Goal: Task Accomplishment & Management: Manage account settings

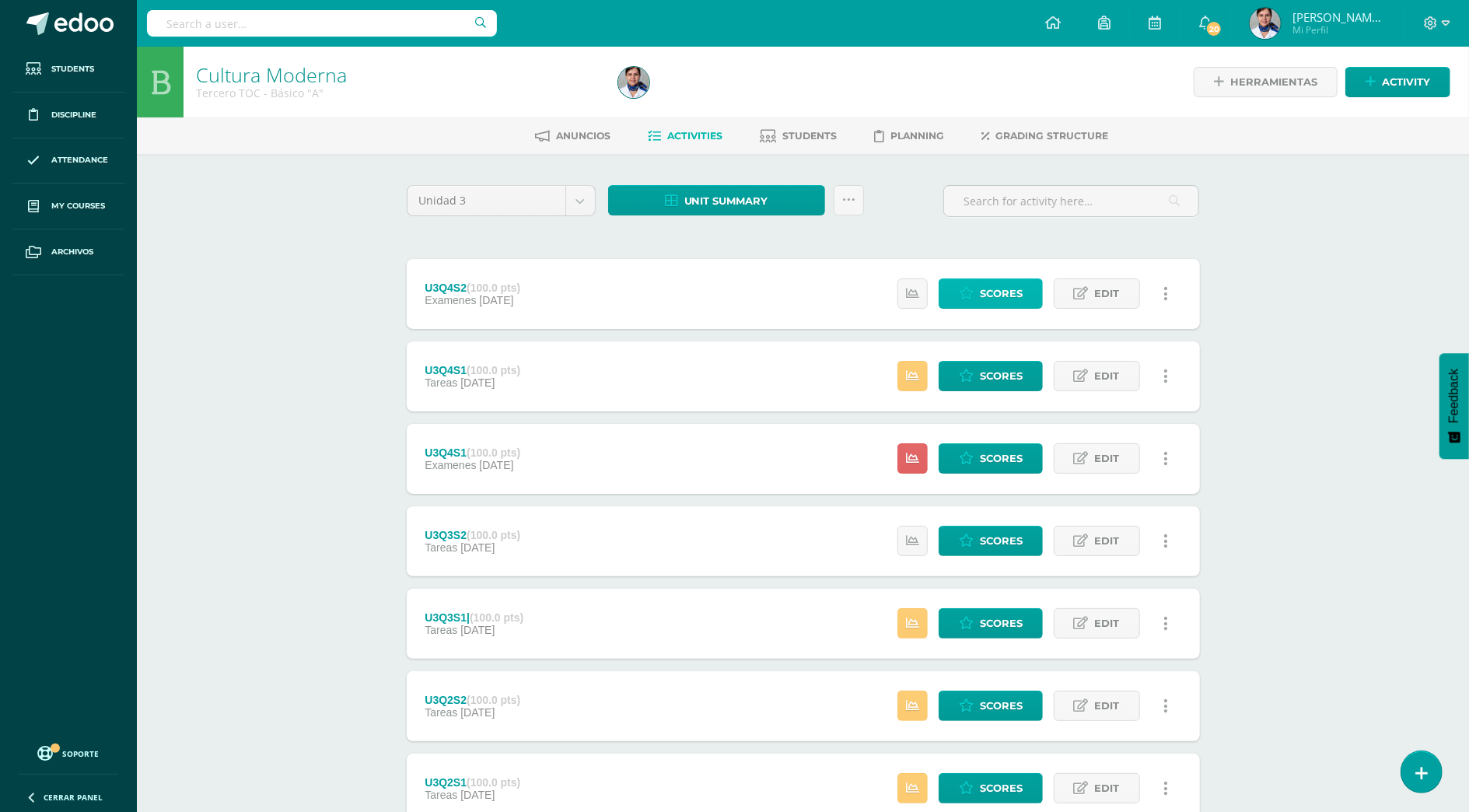
click at [1000, 289] on span "Scores" at bounding box center [1002, 293] width 43 height 29
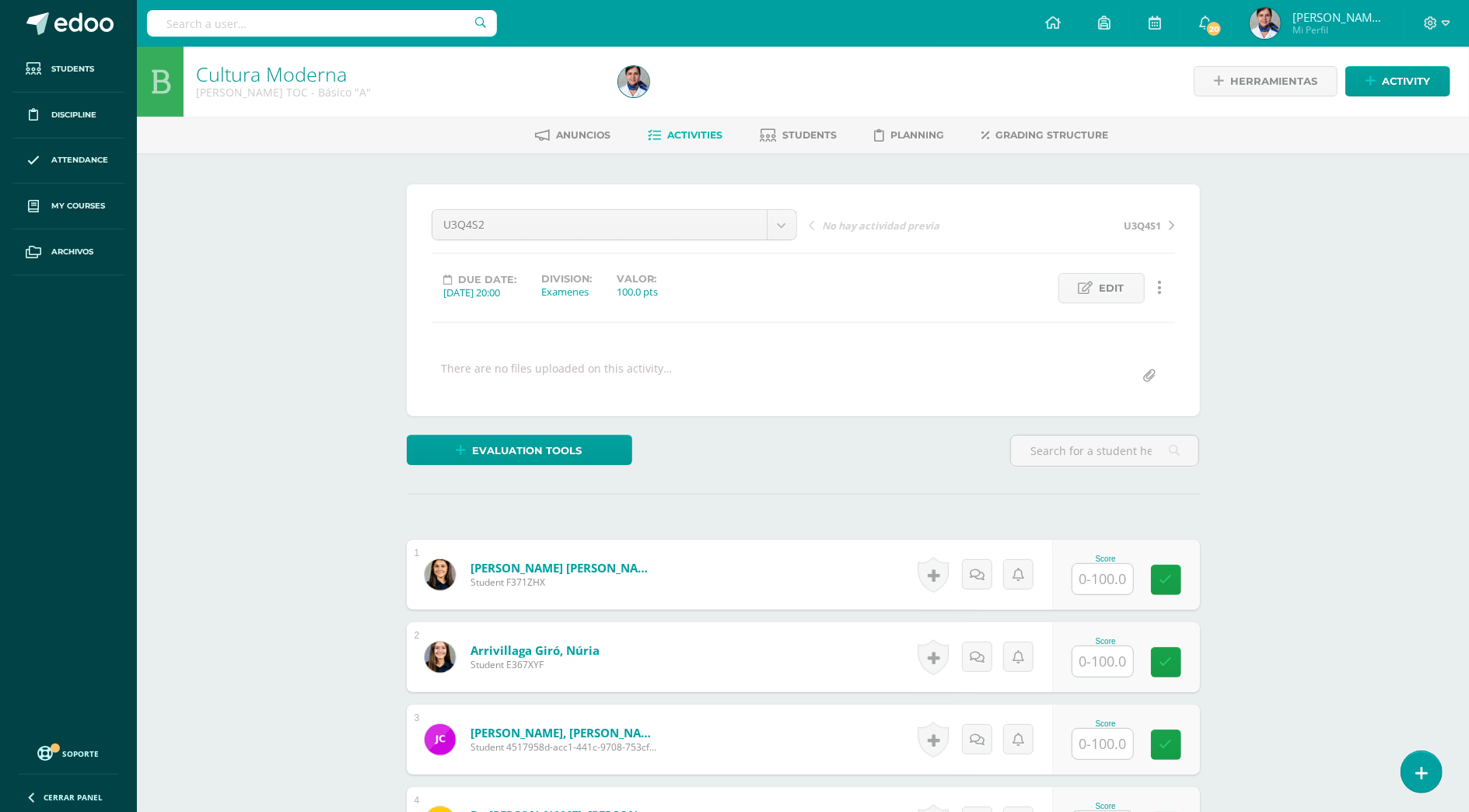
scroll to position [2, 0]
click at [1115, 573] on input "text" at bounding box center [1111, 578] width 62 height 31
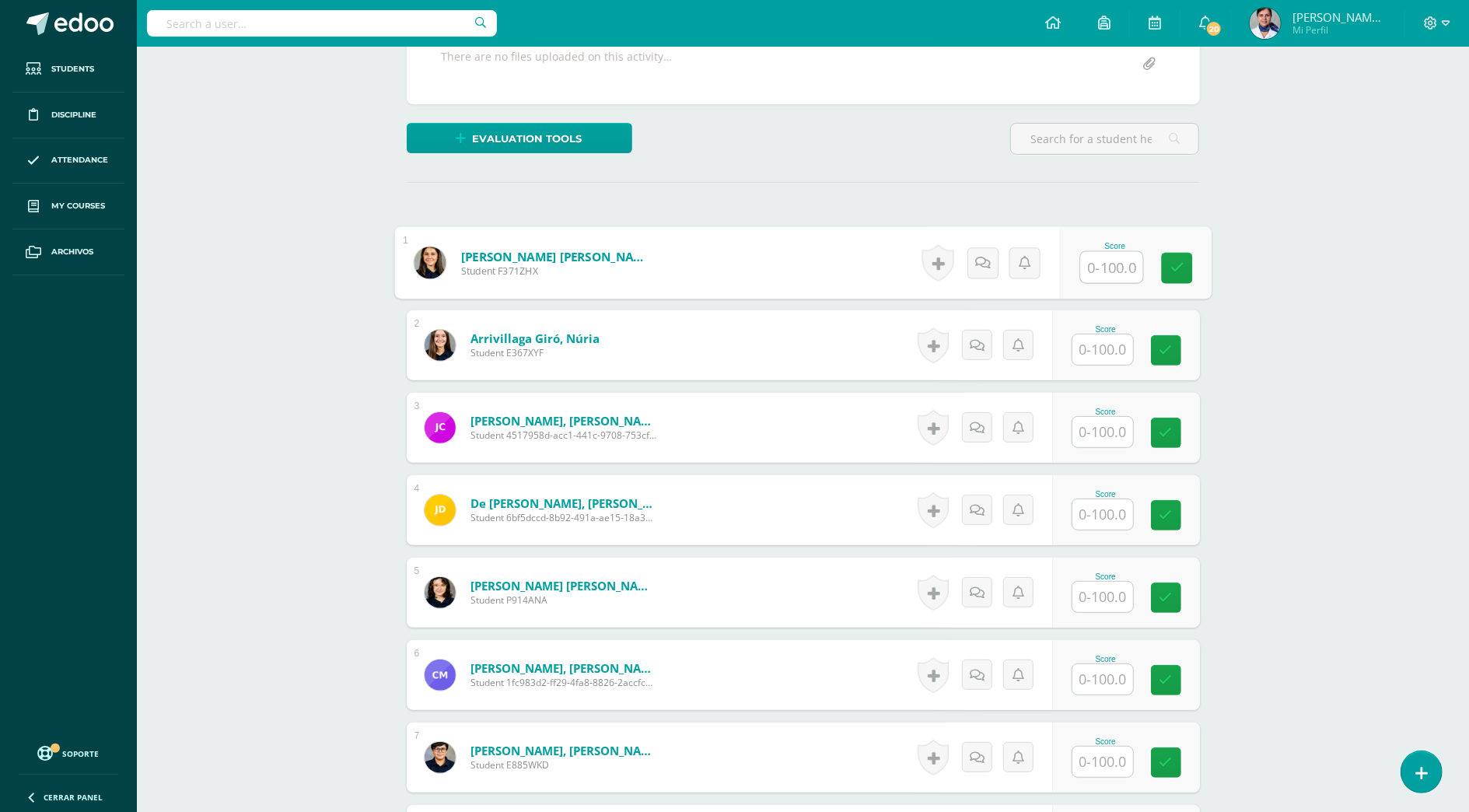
scroll to position [624, 0]
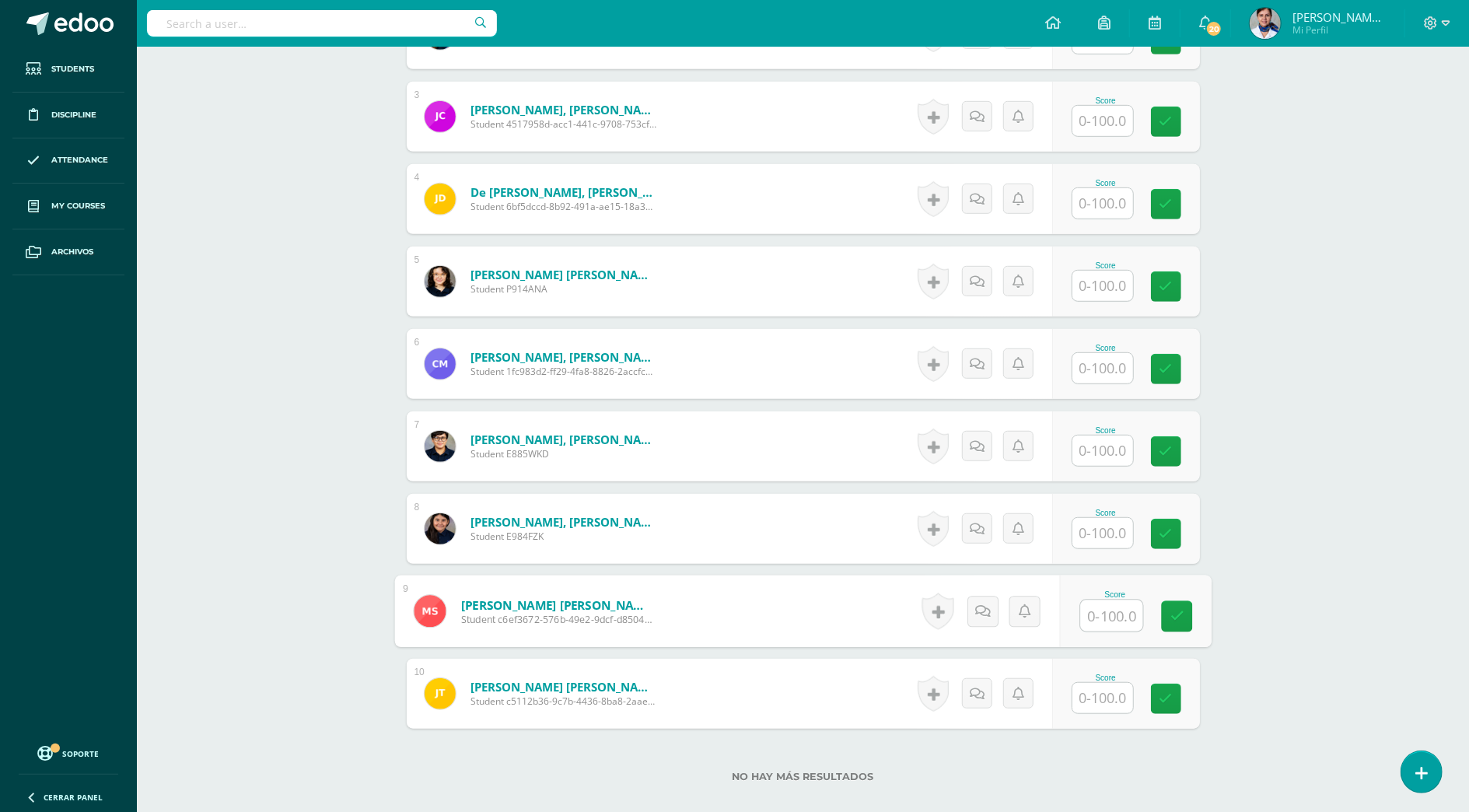
click at [1102, 610] on input "text" at bounding box center [1111, 616] width 62 height 31
type input "100"
click at [1106, 285] on input "text" at bounding box center [1102, 286] width 61 height 31
type input "100"
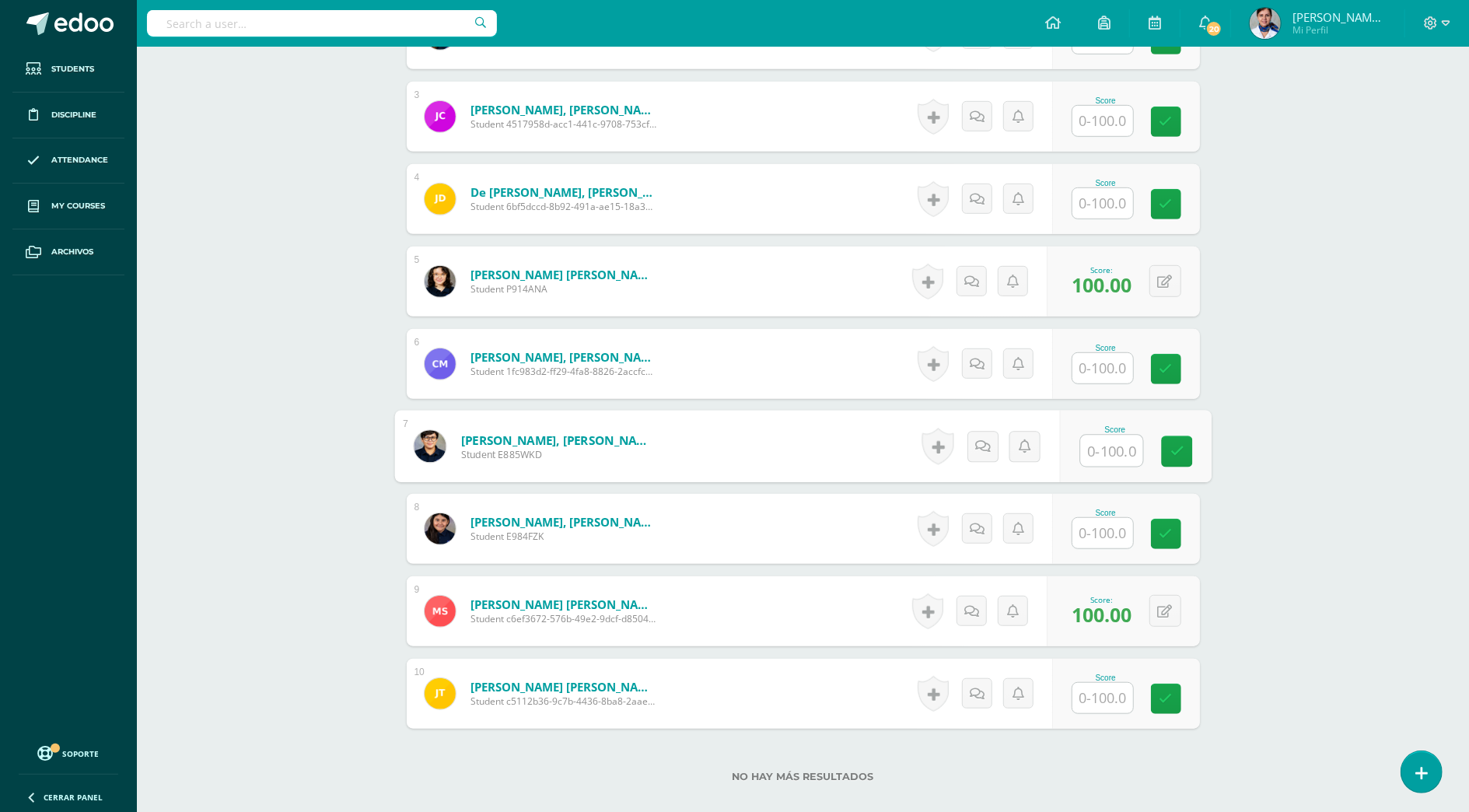
click at [1109, 457] on input "text" at bounding box center [1111, 451] width 62 height 31
type input "90"
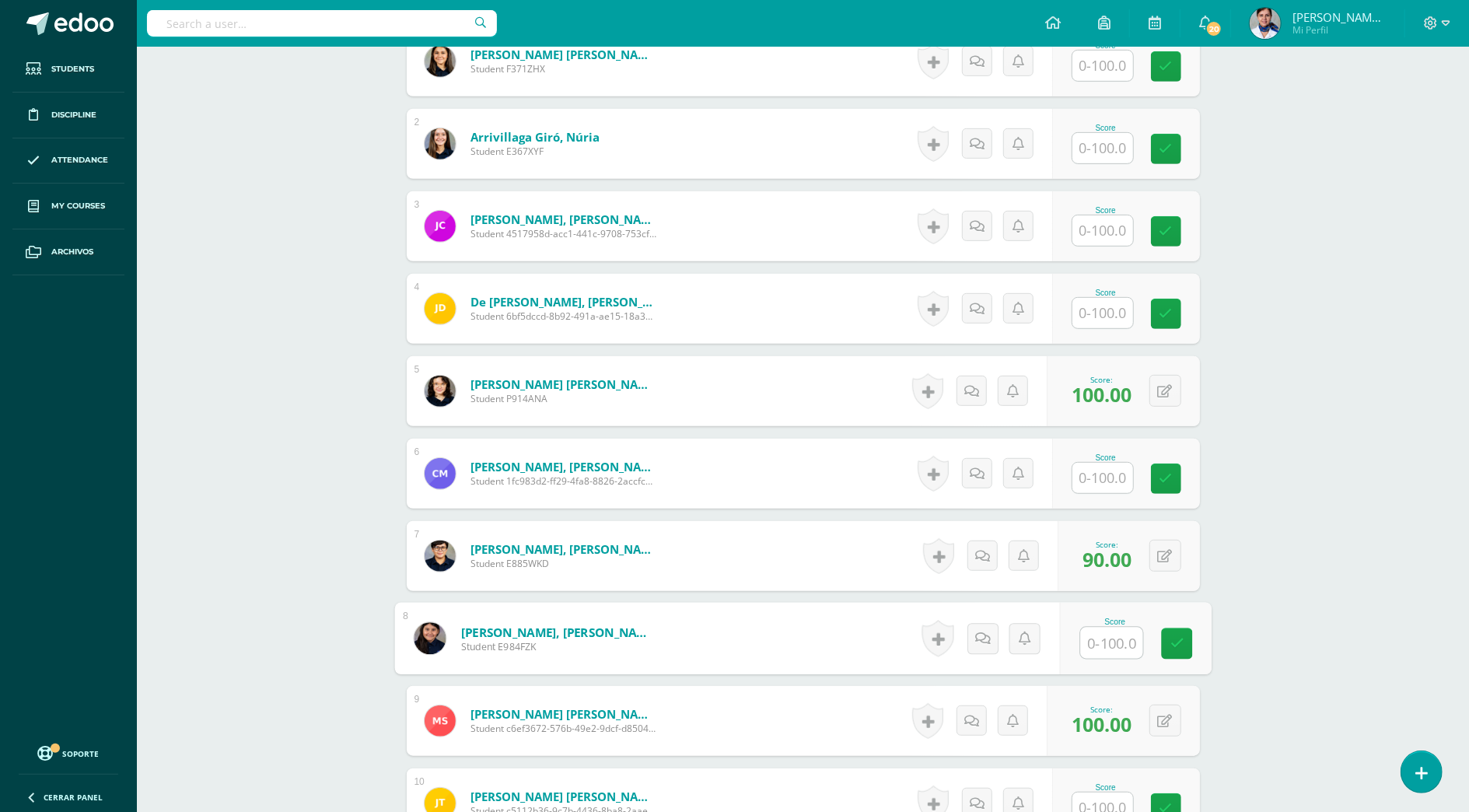
scroll to position [417, 0]
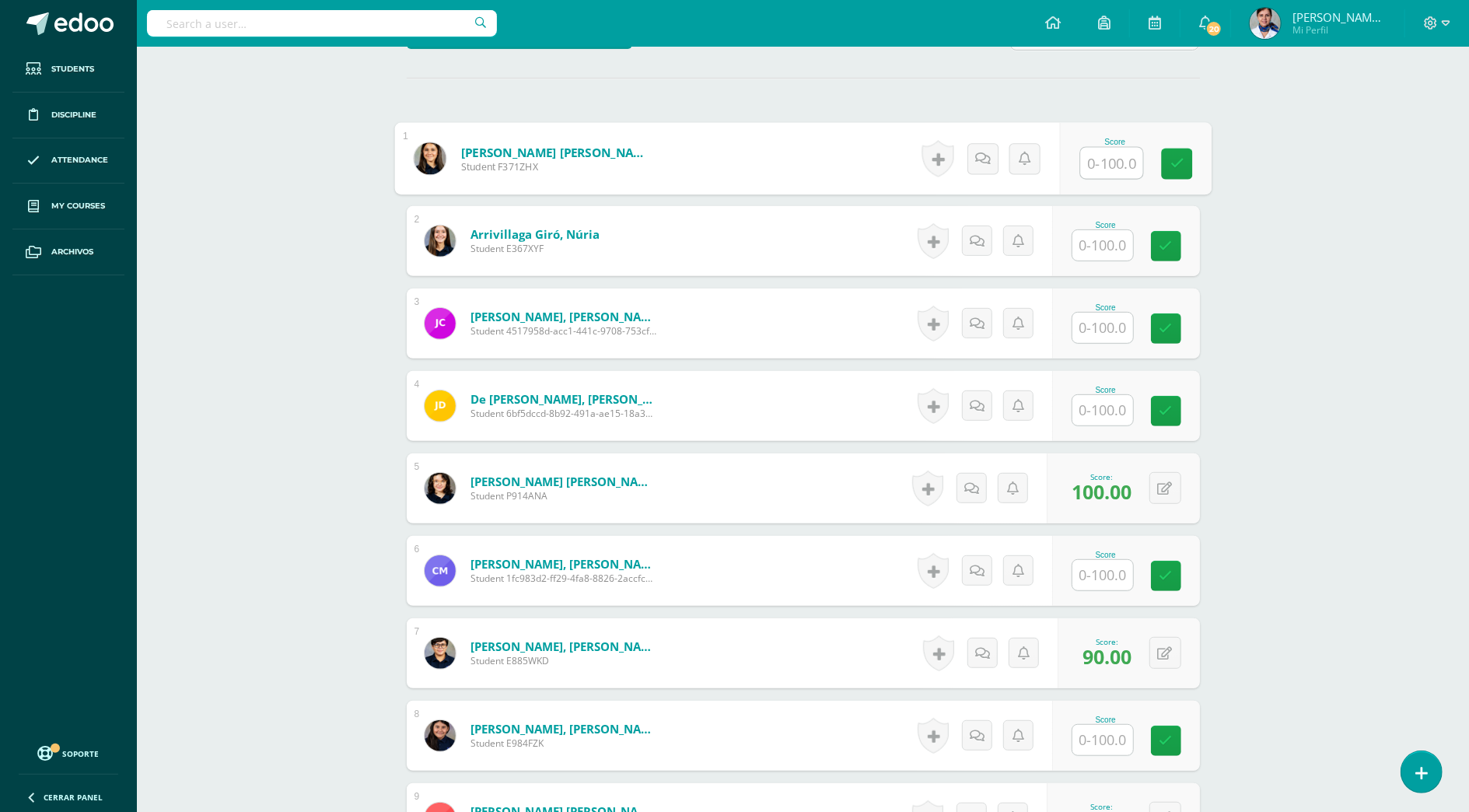
click at [1105, 157] on input "text" at bounding box center [1111, 163] width 62 height 31
type input "100"
click at [1100, 410] on input "text" at bounding box center [1111, 410] width 62 height 31
type input "90"
drag, startPoint x: 1106, startPoint y: 739, endPoint x: 1094, endPoint y: 737, distance: 12.2
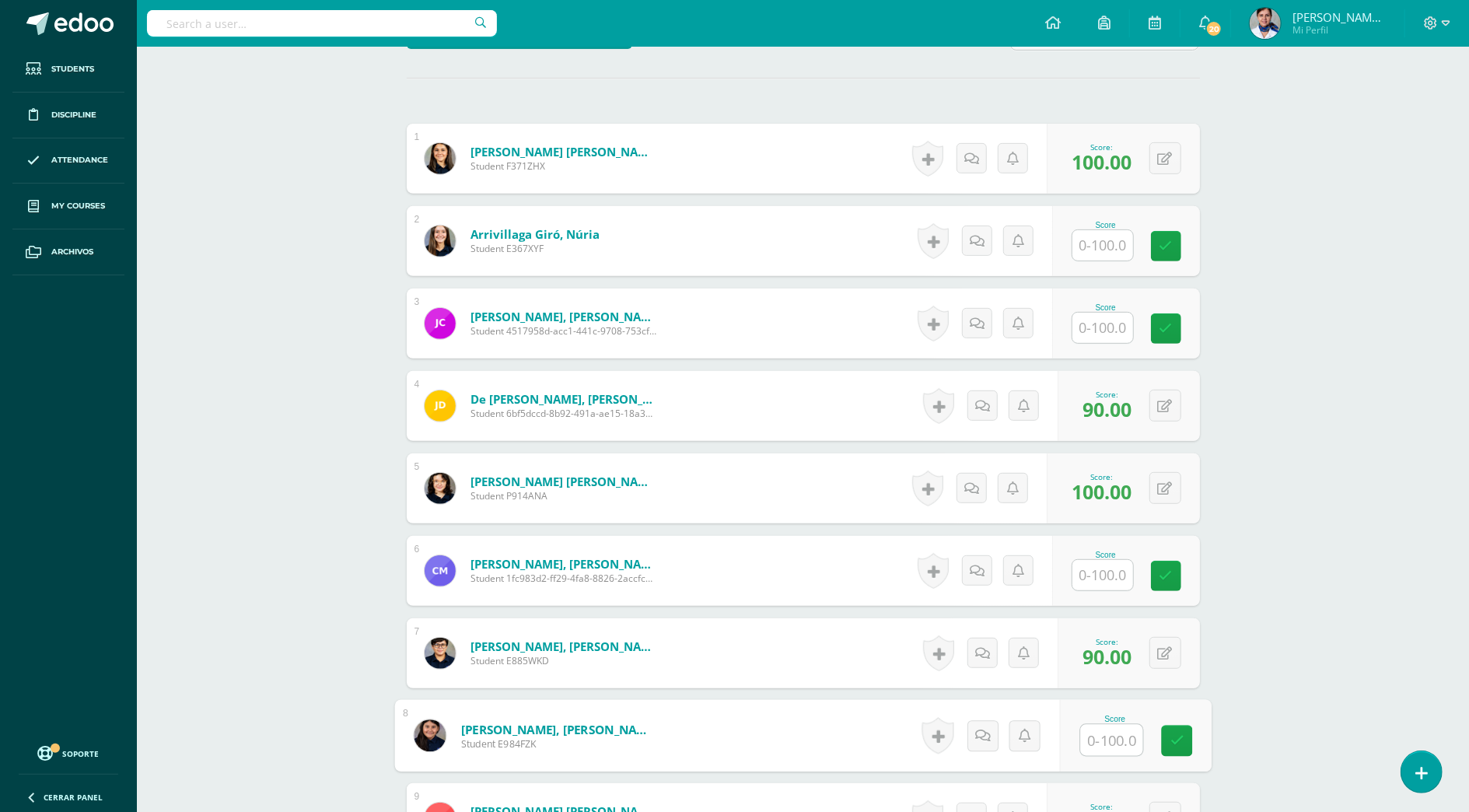
click at [1106, 739] on input "text" at bounding box center [1111, 740] width 62 height 31
type input "90"
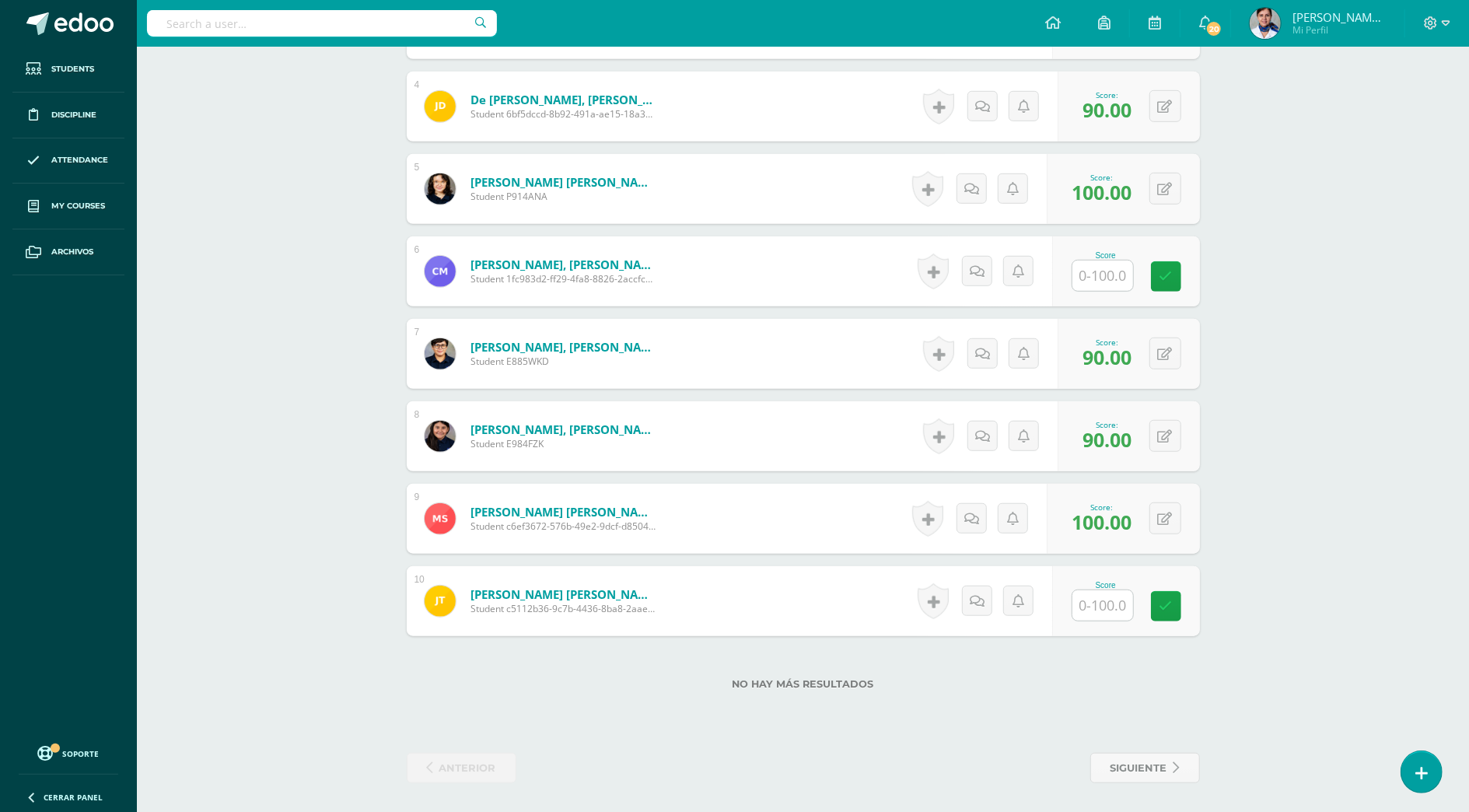
scroll to position [718, 0]
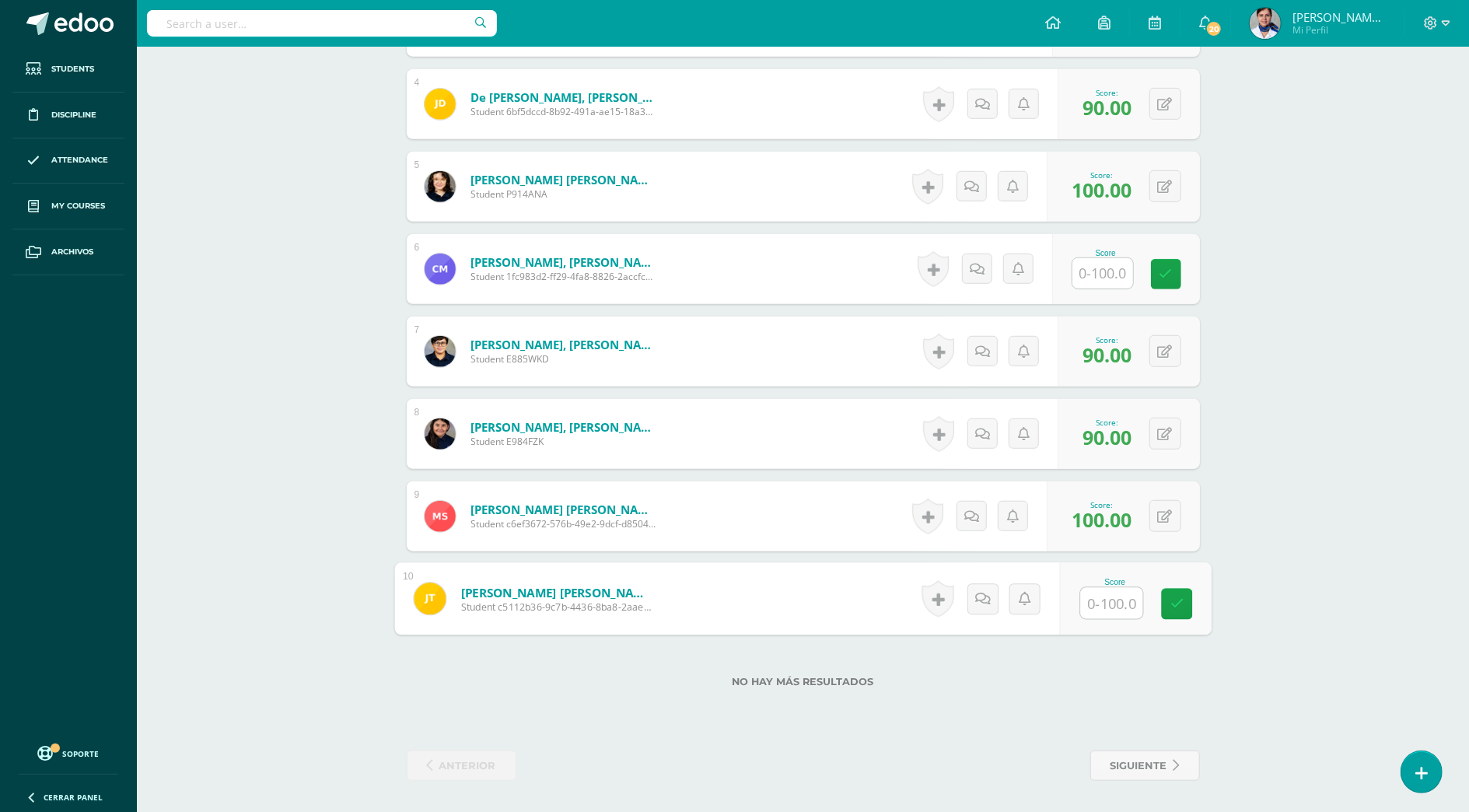
click at [1106, 595] on input "text" at bounding box center [1111, 603] width 62 height 31
type input "90"
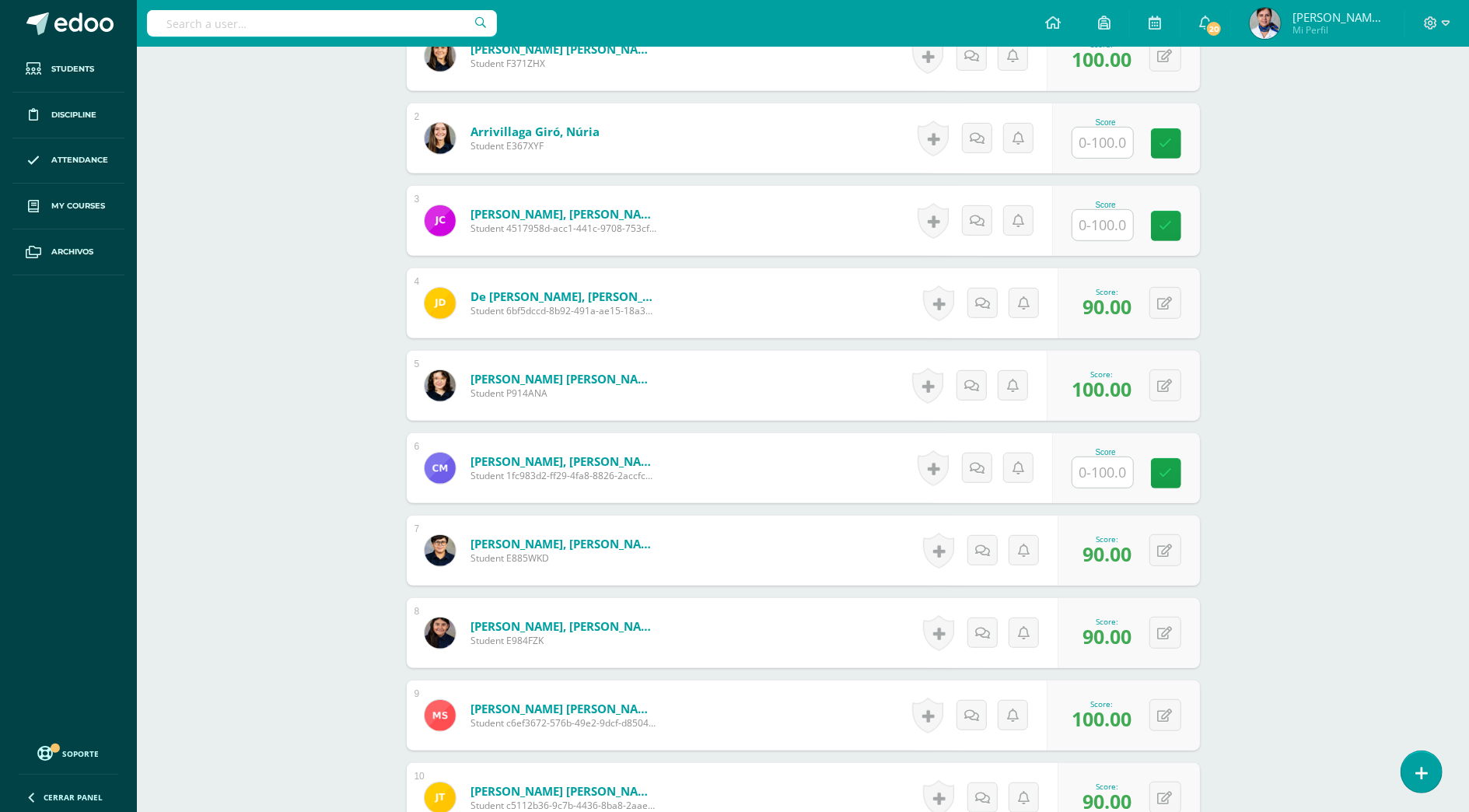
scroll to position [511, 0]
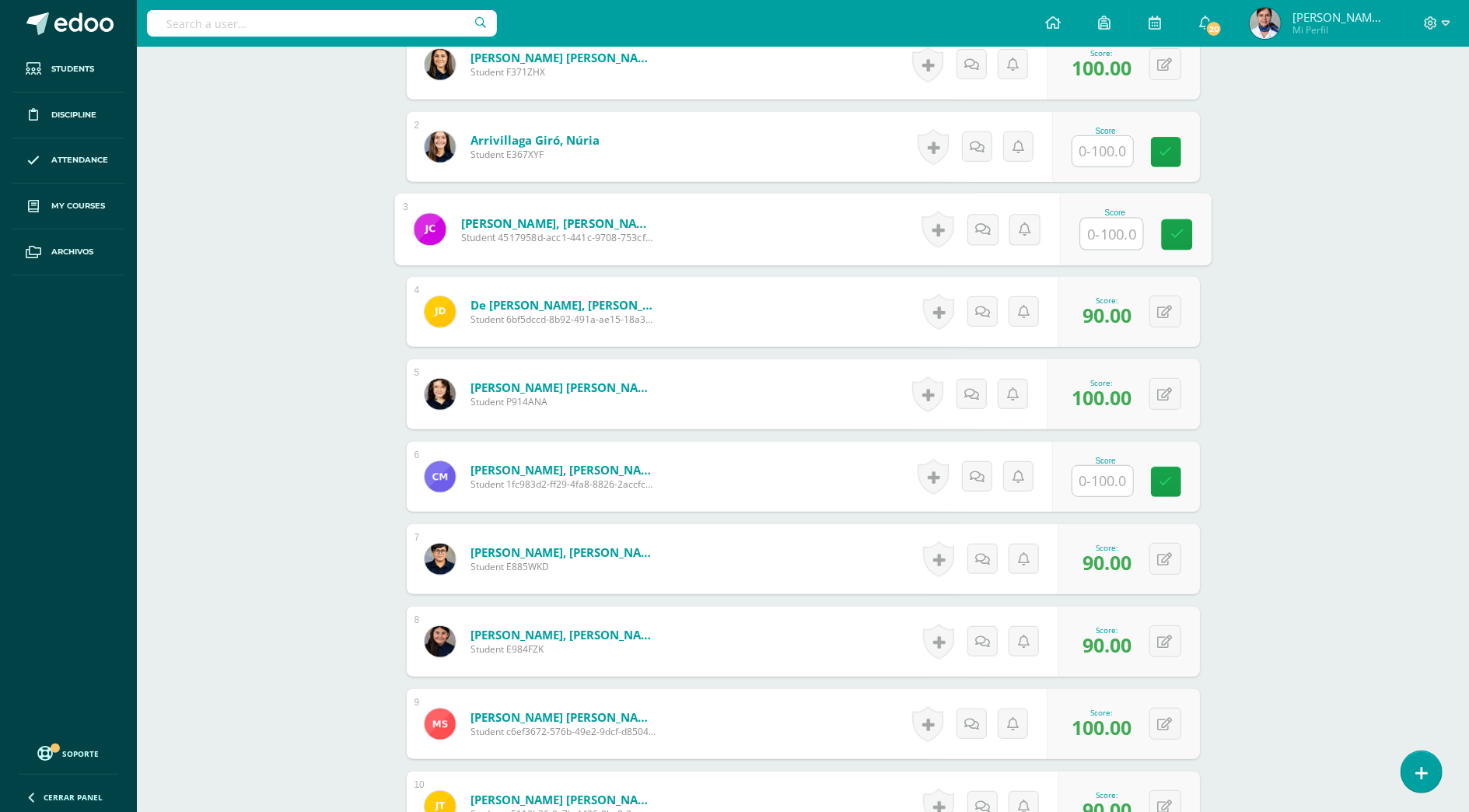
click at [1109, 236] on input "text" at bounding box center [1111, 234] width 62 height 31
type input "90.00"
click at [1161, 230] on button at bounding box center [1176, 229] width 32 height 32
type input "100"
click at [1115, 155] on input "text" at bounding box center [1102, 152] width 61 height 31
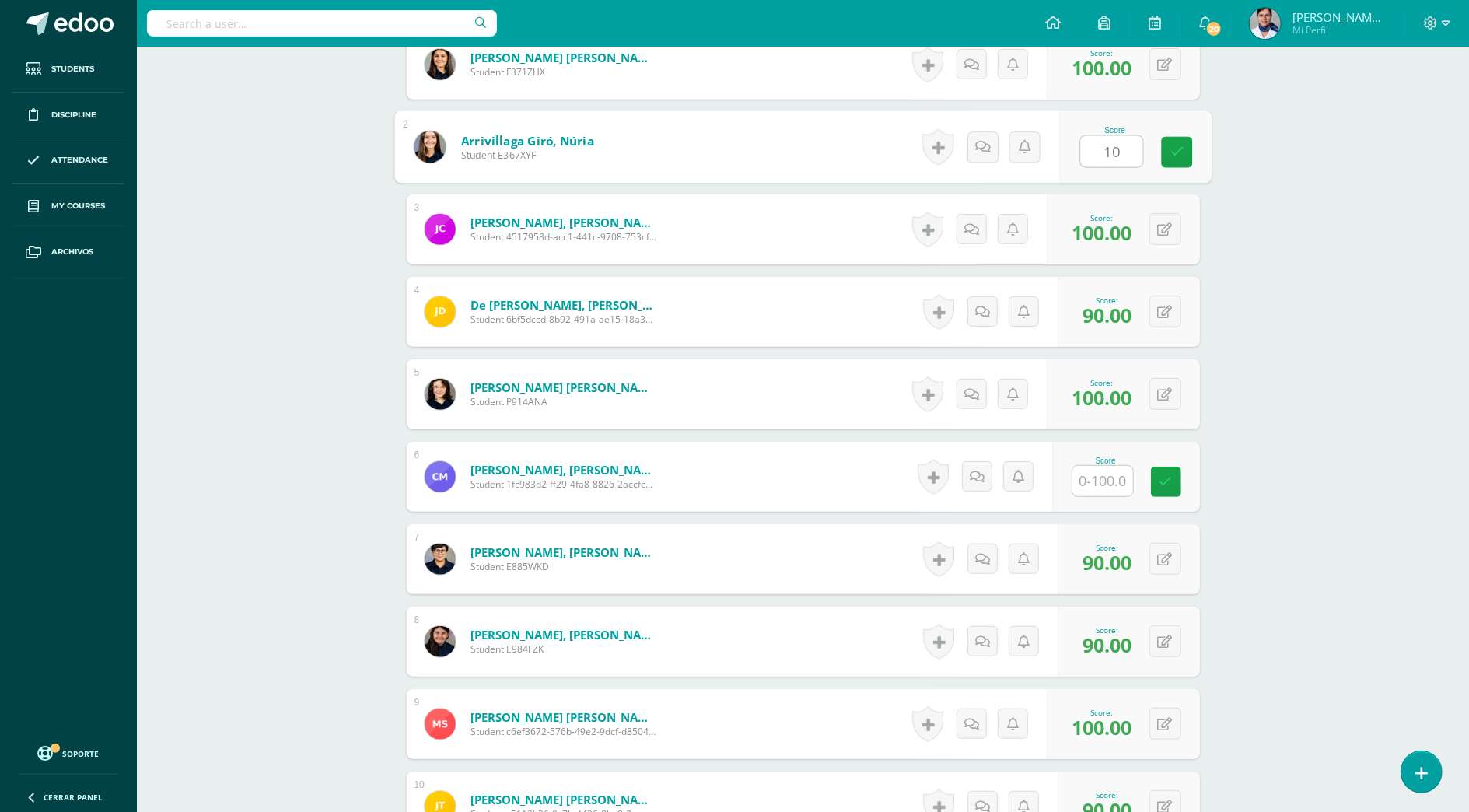
type input "100"
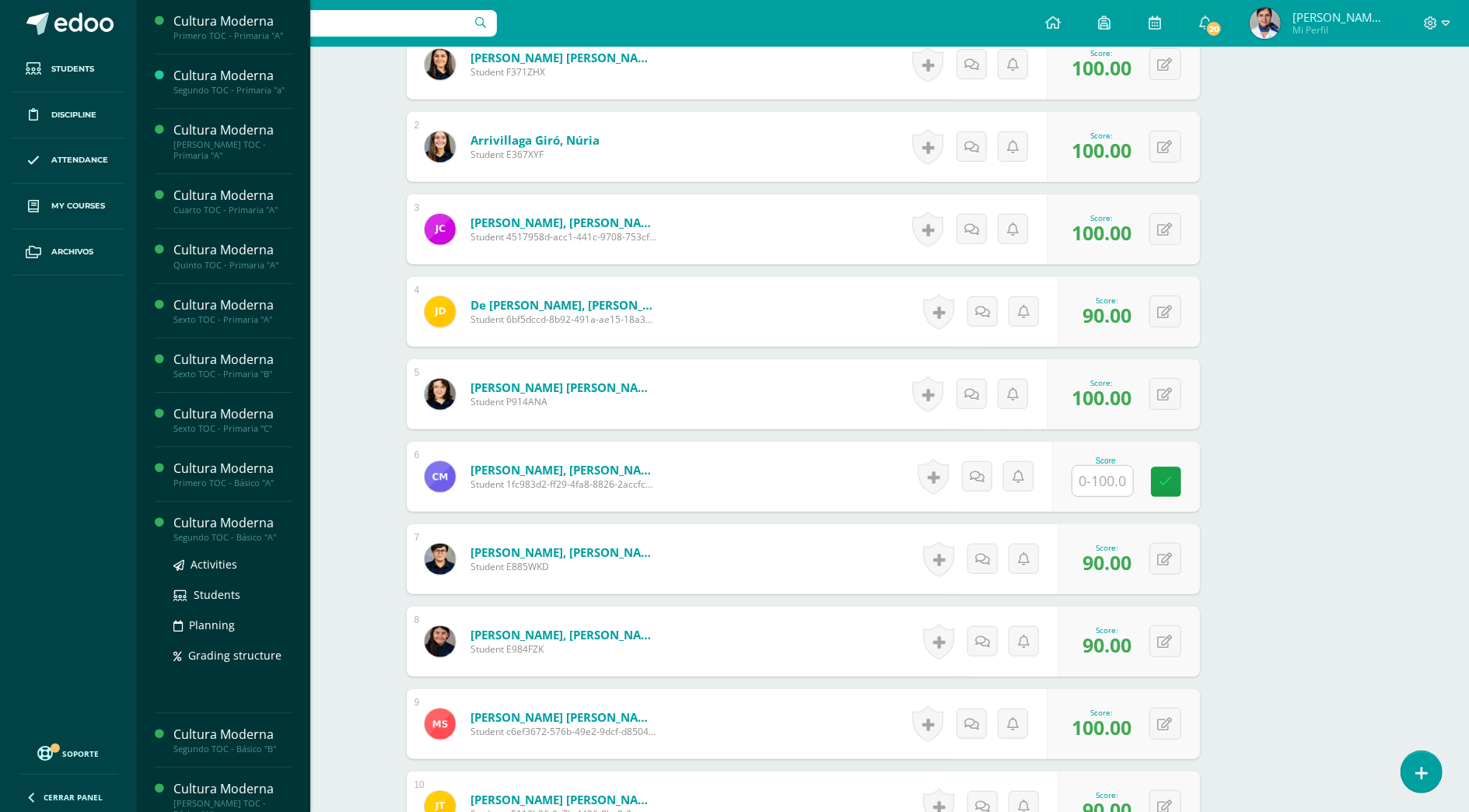
click at [230, 514] on div "Cultura Moderna" at bounding box center [232, 523] width 119 height 18
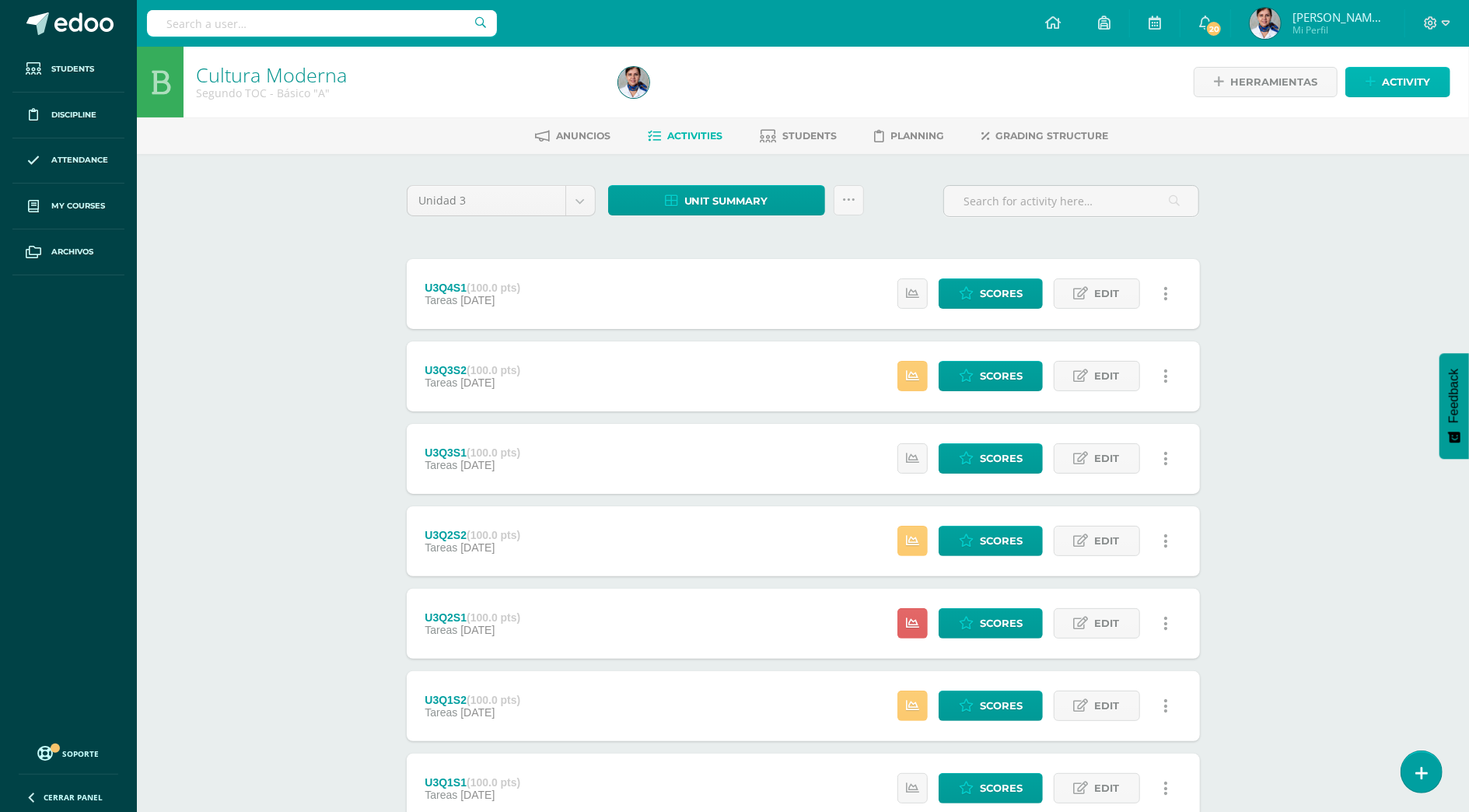
click at [1376, 78] on icon at bounding box center [1371, 81] width 10 height 13
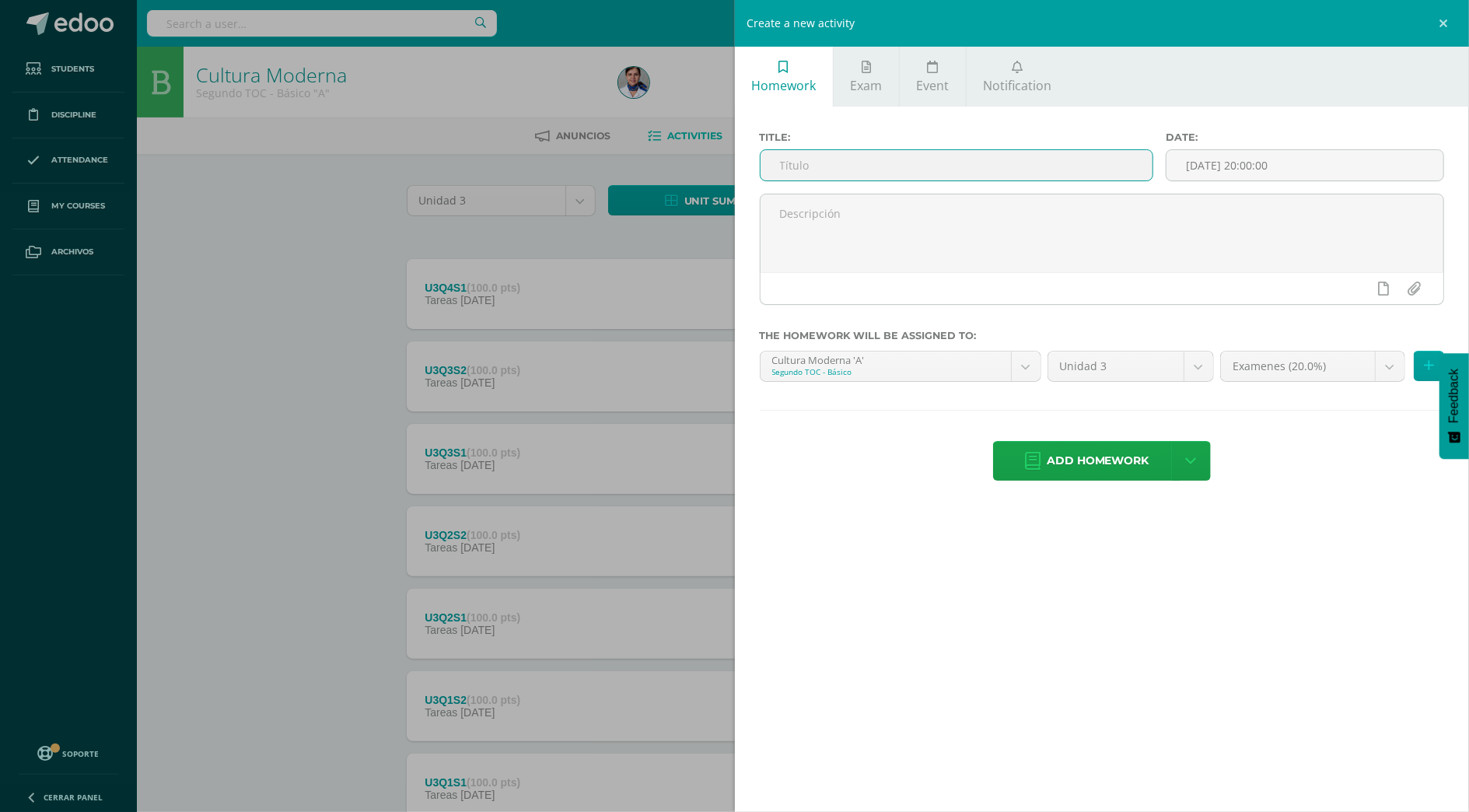
click at [1030, 165] on input "text" at bounding box center [957, 165] width 392 height 31
type input "U3Q4S2"
click at [1100, 468] on span "Add homework" at bounding box center [1098, 461] width 102 height 38
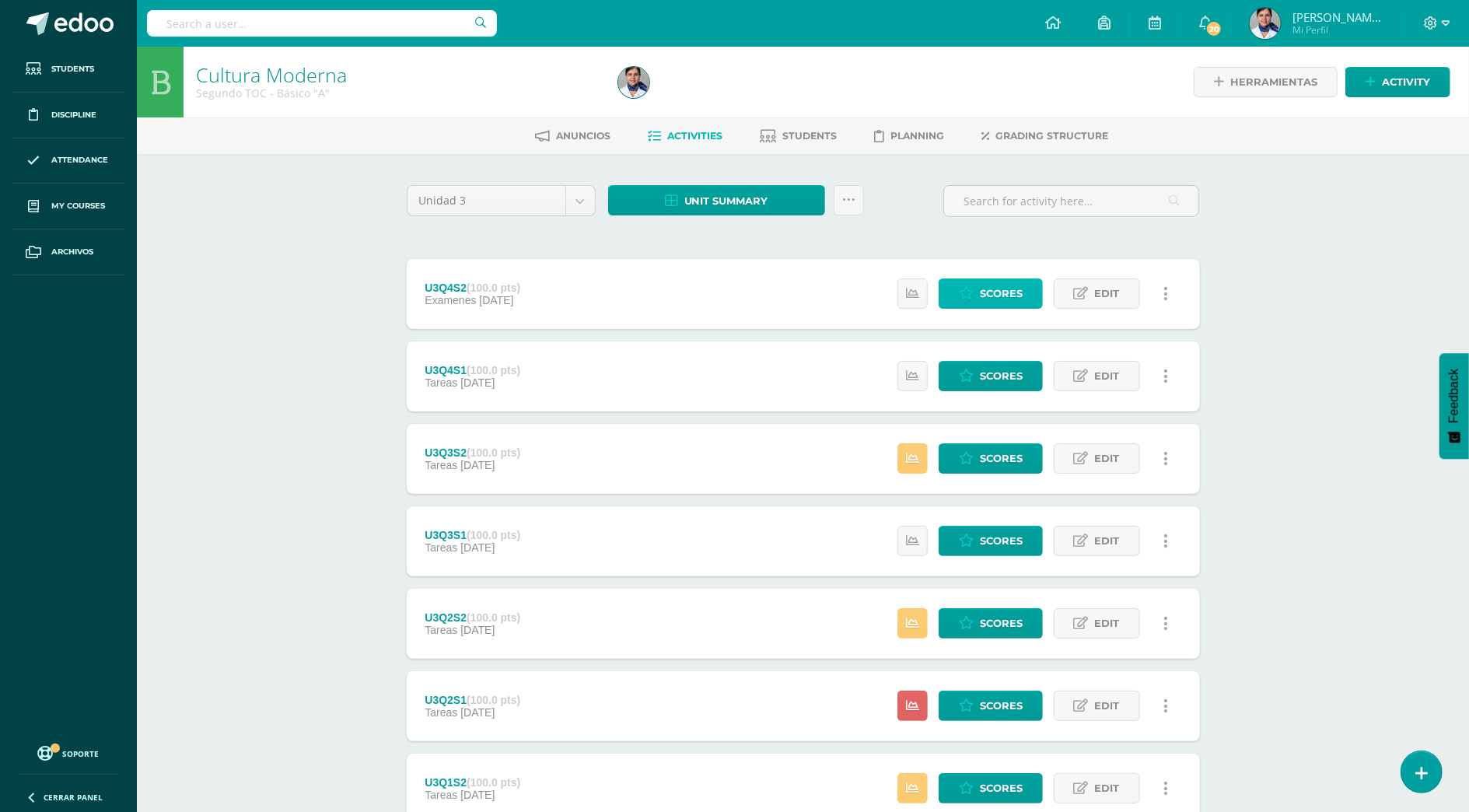
click at [990, 293] on span "Scores" at bounding box center [1002, 293] width 43 height 29
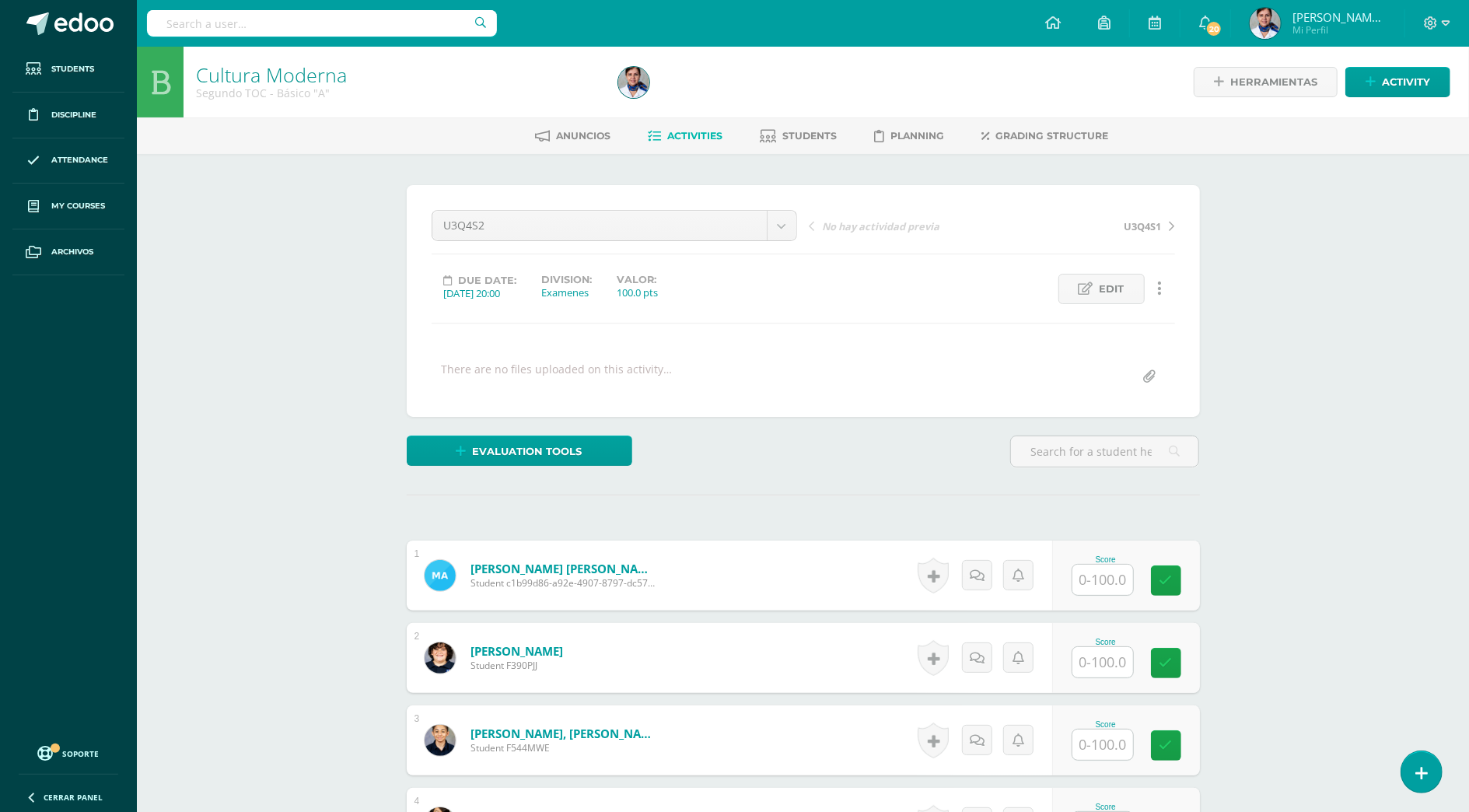
scroll to position [1, 0]
click at [1109, 283] on span "Edit" at bounding box center [1112, 288] width 25 height 29
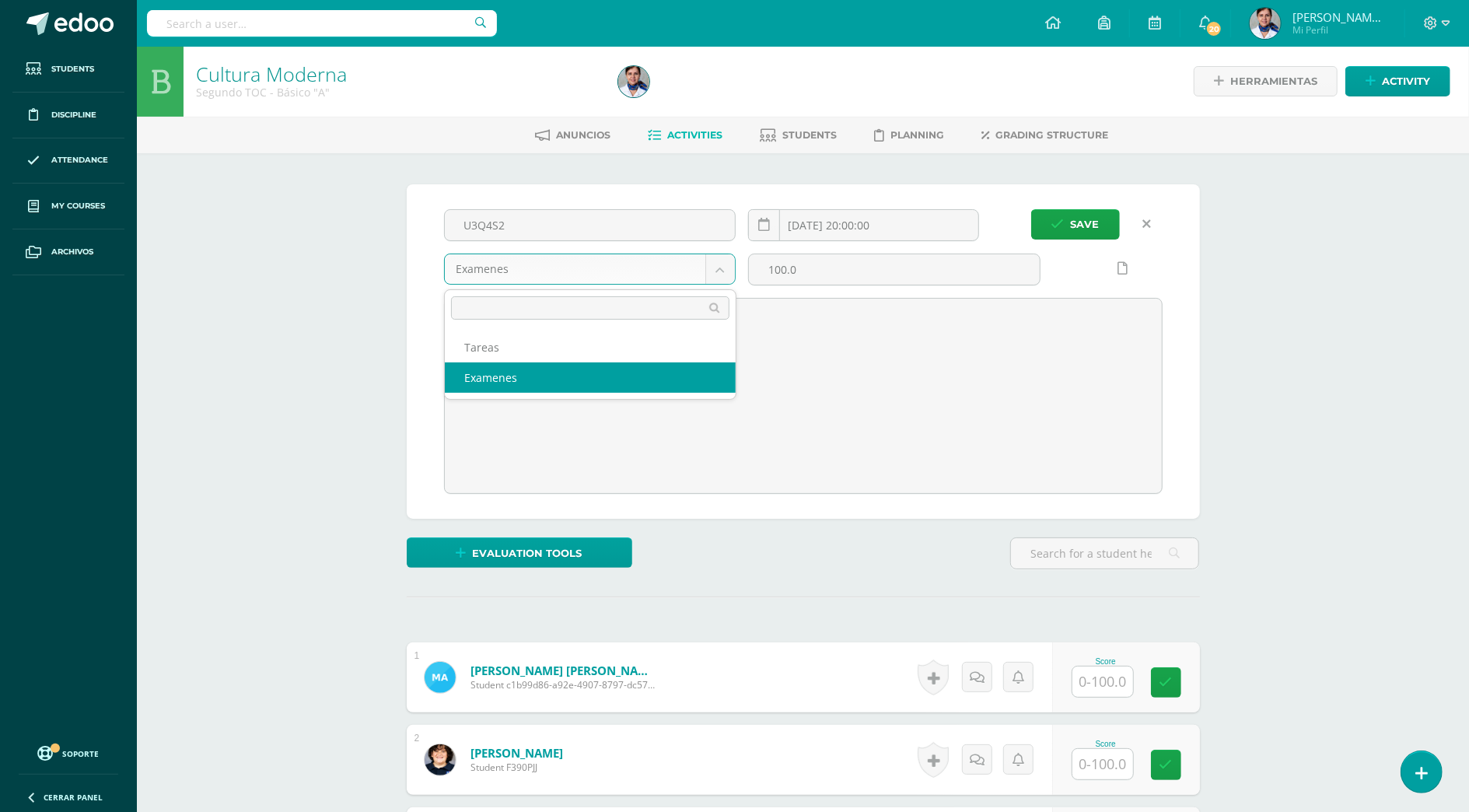
click at [720, 268] on body "Students Discipline Attendance My courses Archivos Soporte Help Reportar un pro…" at bounding box center [734, 609] width 1469 height 1221
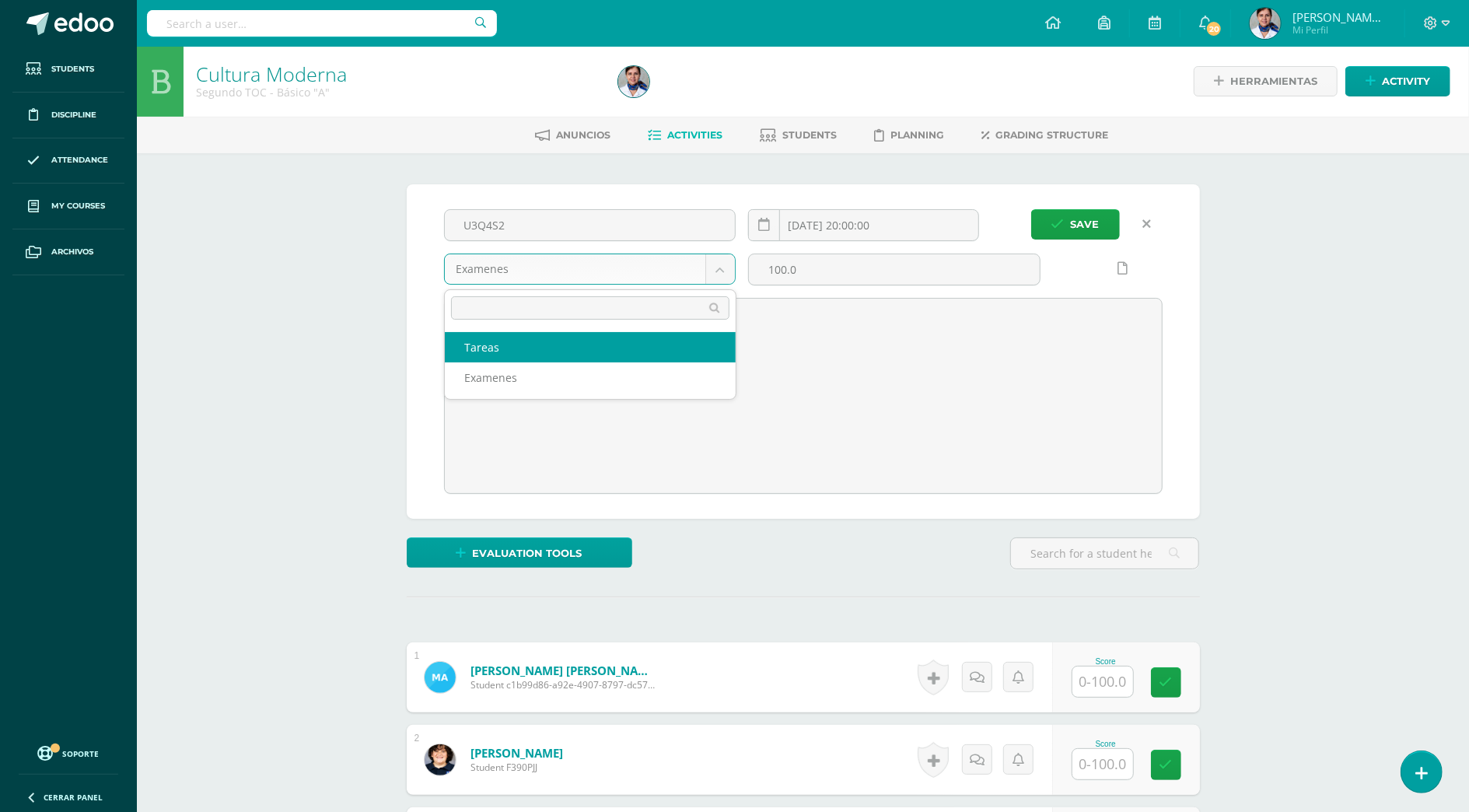
select select "143448"
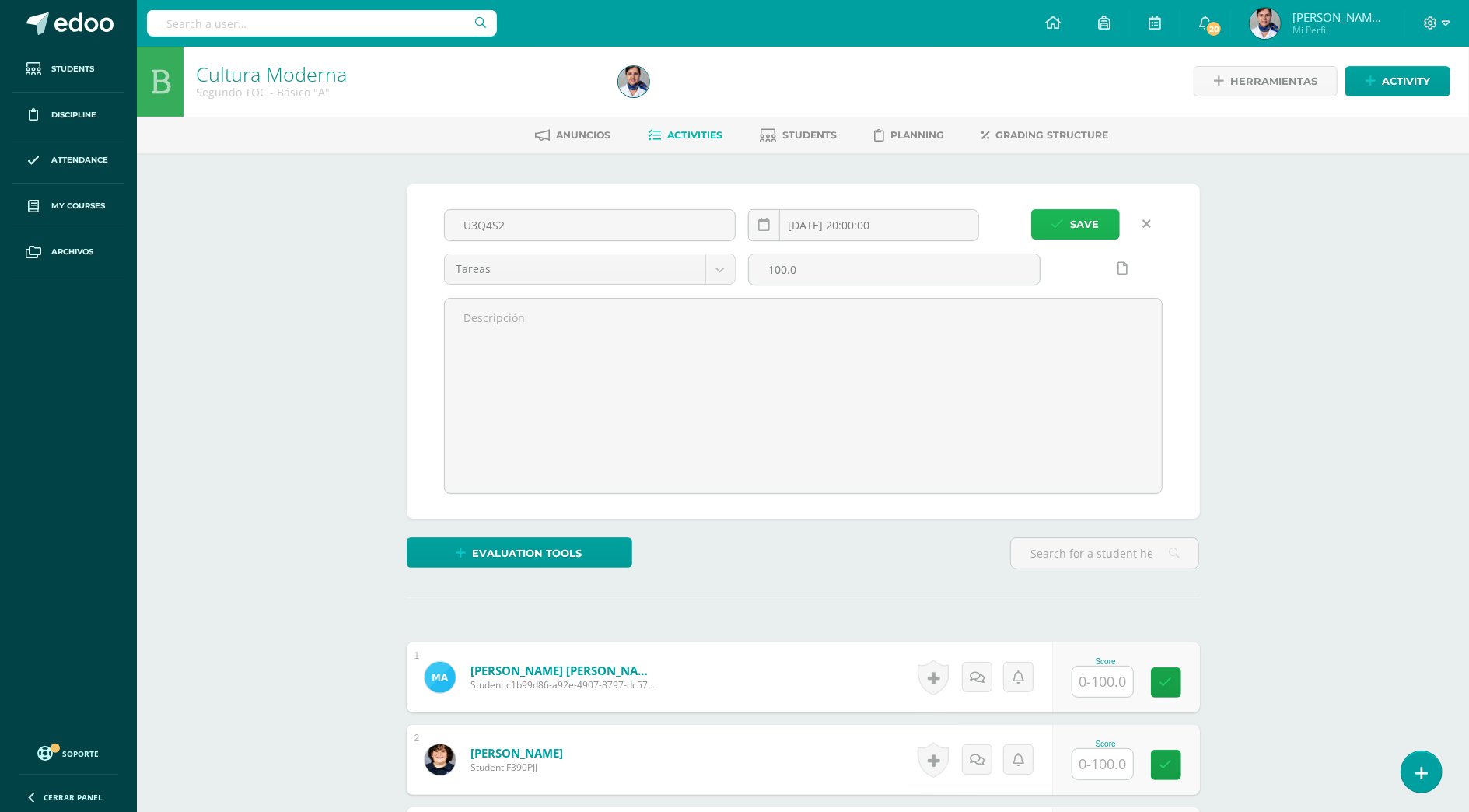
click at [1077, 223] on span "Save" at bounding box center [1085, 224] width 29 height 29
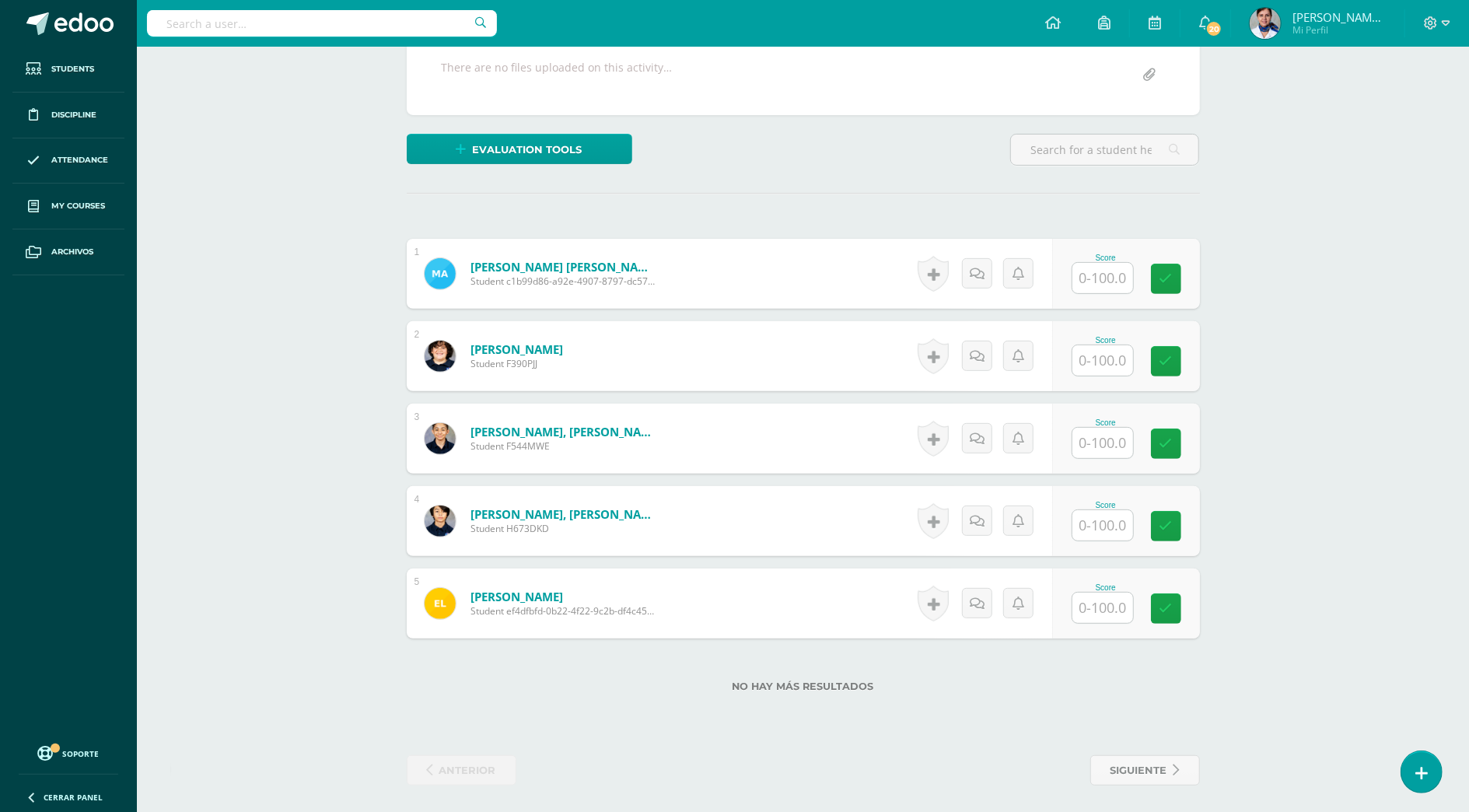
scroll to position [305, 0]
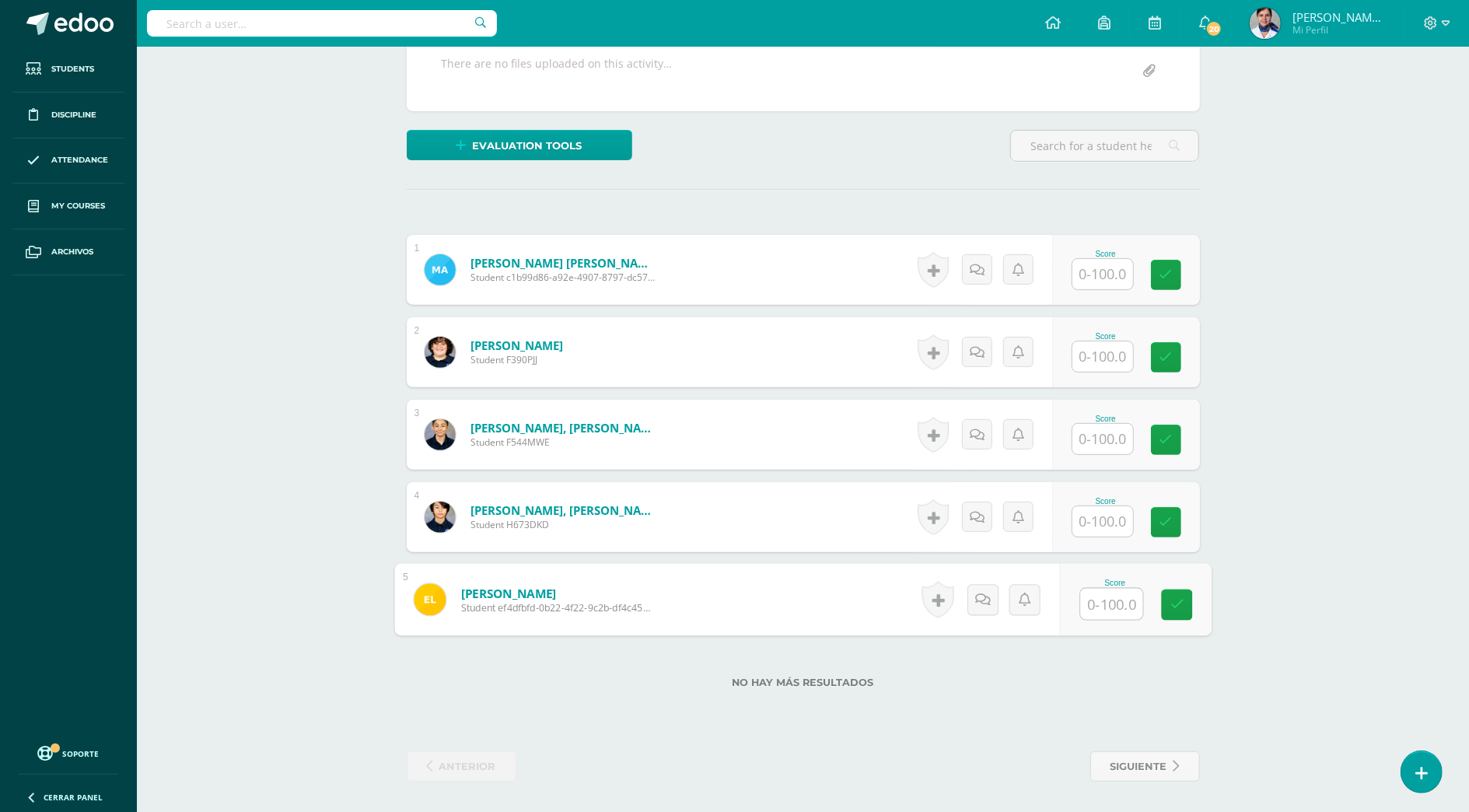
click at [1114, 599] on input "text" at bounding box center [1111, 604] width 62 height 31
type input "100"
click at [1118, 276] on input "text" at bounding box center [1111, 275] width 62 height 31
click at [1117, 519] on input "text" at bounding box center [1111, 522] width 62 height 31
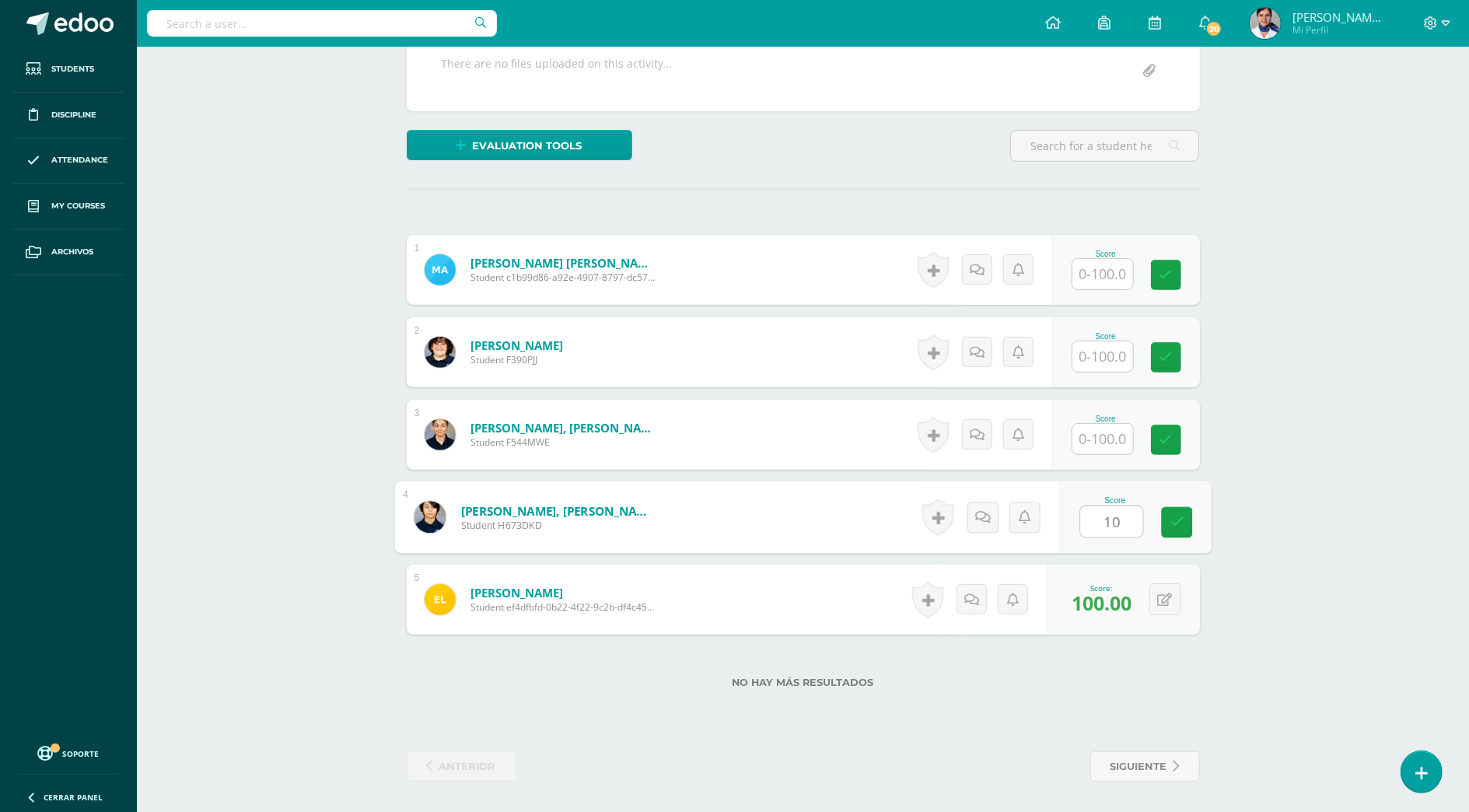
type input "100"
drag, startPoint x: 1107, startPoint y: 431, endPoint x: 1094, endPoint y: 448, distance: 21.4
click at [1107, 430] on input "text" at bounding box center [1102, 439] width 61 height 31
click at [1121, 434] on input "text" at bounding box center [1111, 439] width 62 height 31
type input "90"
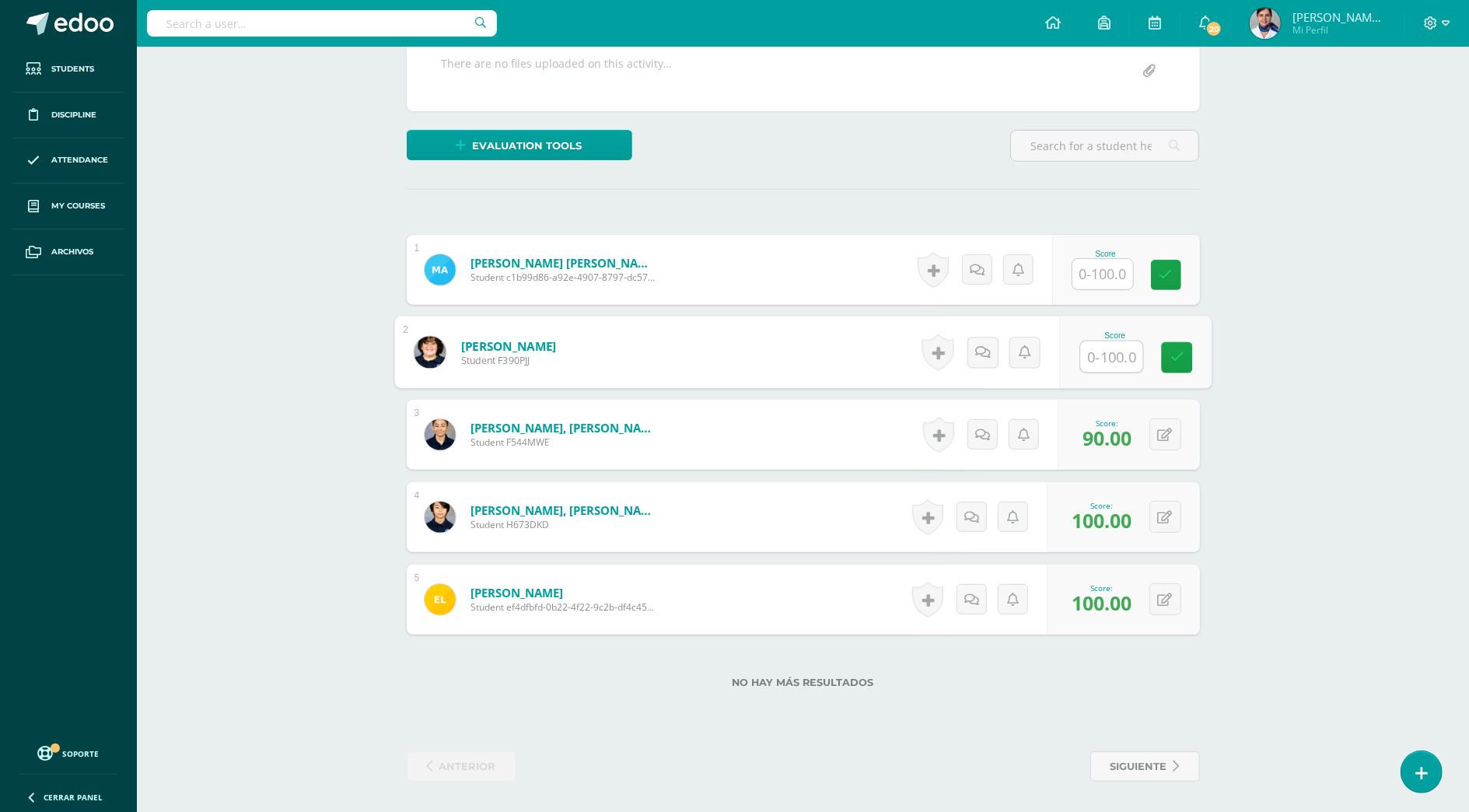
click at [1106, 355] on input "text" at bounding box center [1111, 357] width 62 height 31
type input "90"
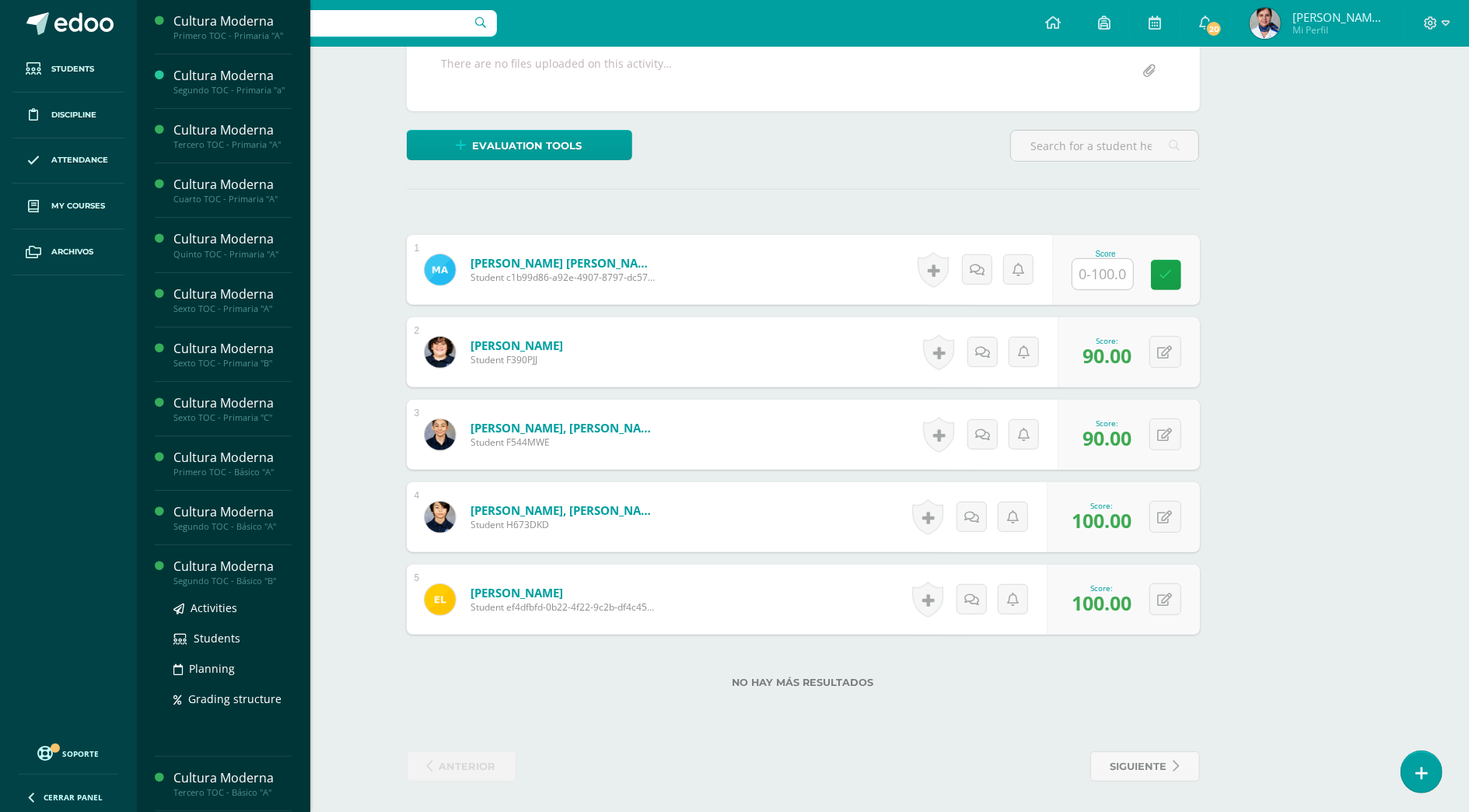
click at [246, 566] on div "Cultura Moderna" at bounding box center [232, 566] width 119 height 18
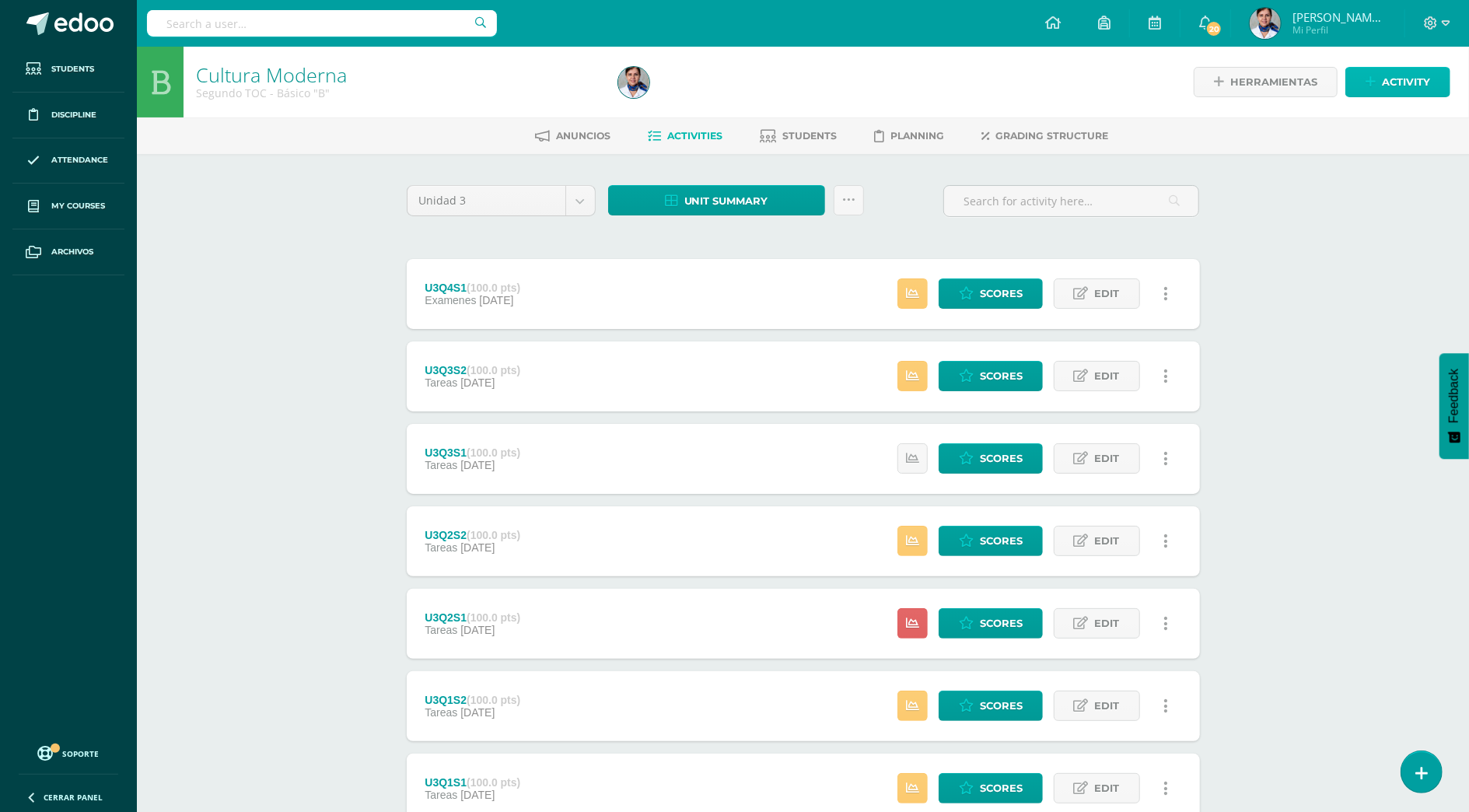
click at [1383, 82] on span "Activity" at bounding box center [1406, 82] width 49 height 29
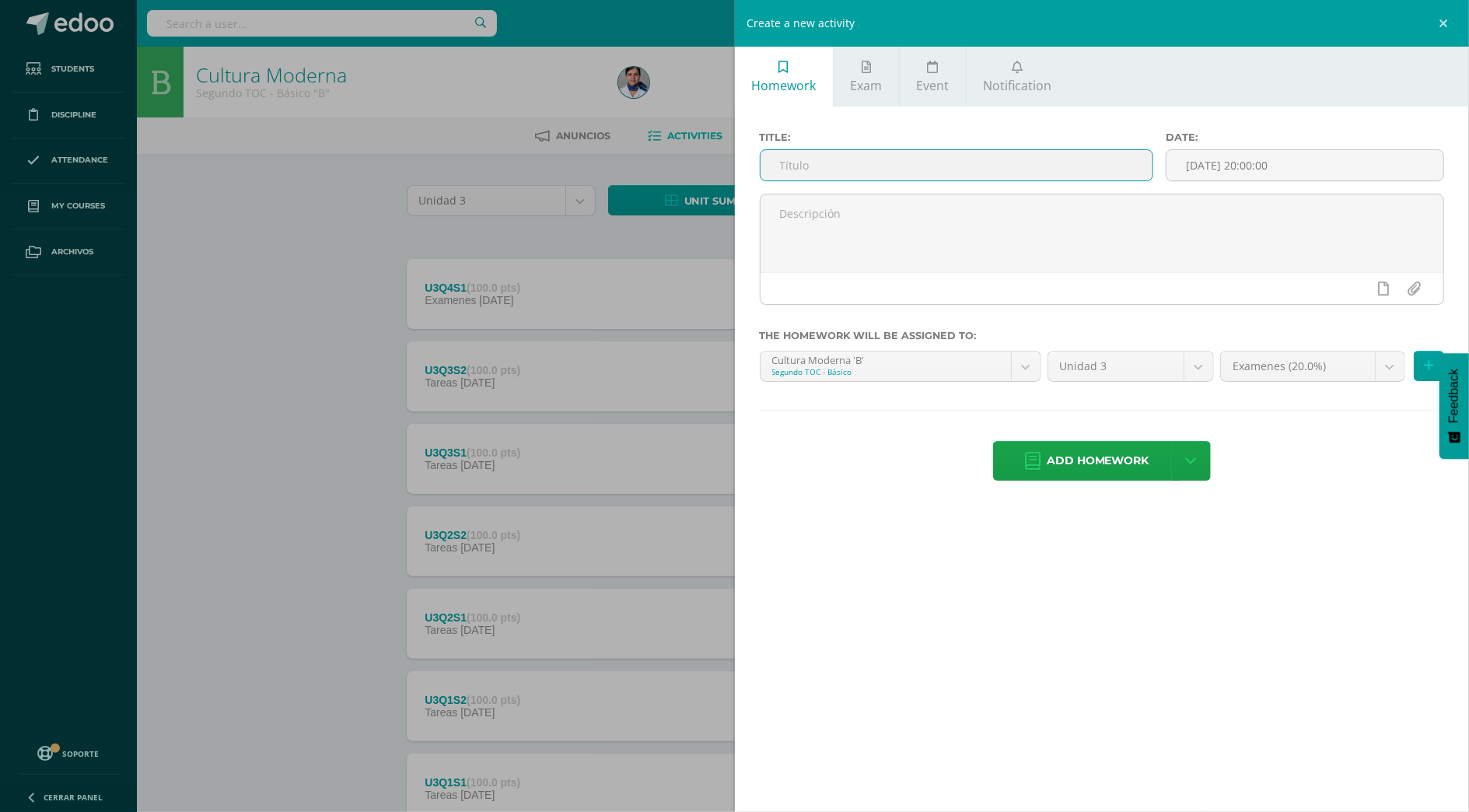
click at [954, 163] on input "text" at bounding box center [957, 165] width 392 height 31
type input "U3Q4S2"
click at [1062, 467] on span "Add homework" at bounding box center [1098, 461] width 102 height 38
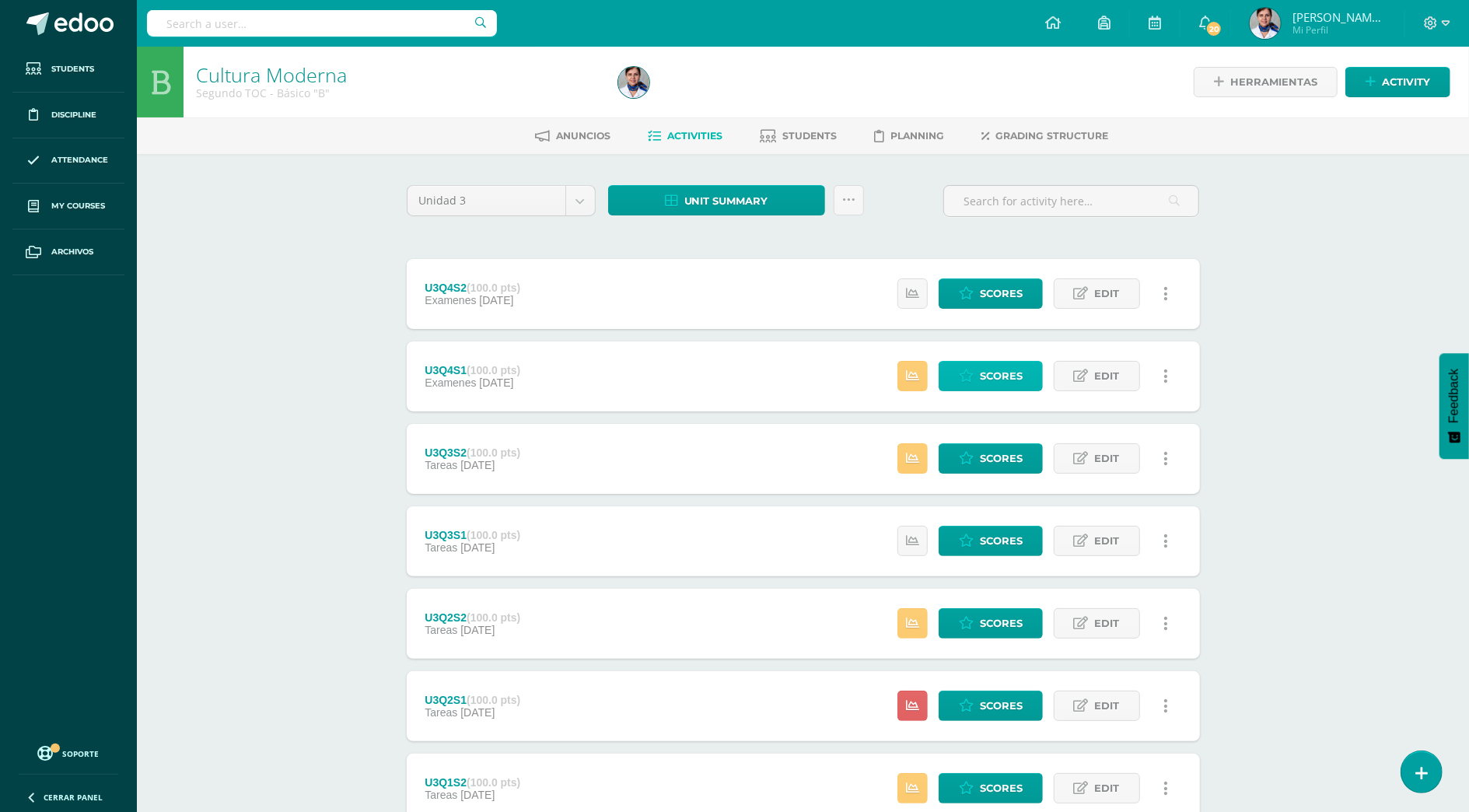
click at [971, 377] on icon at bounding box center [966, 375] width 15 height 13
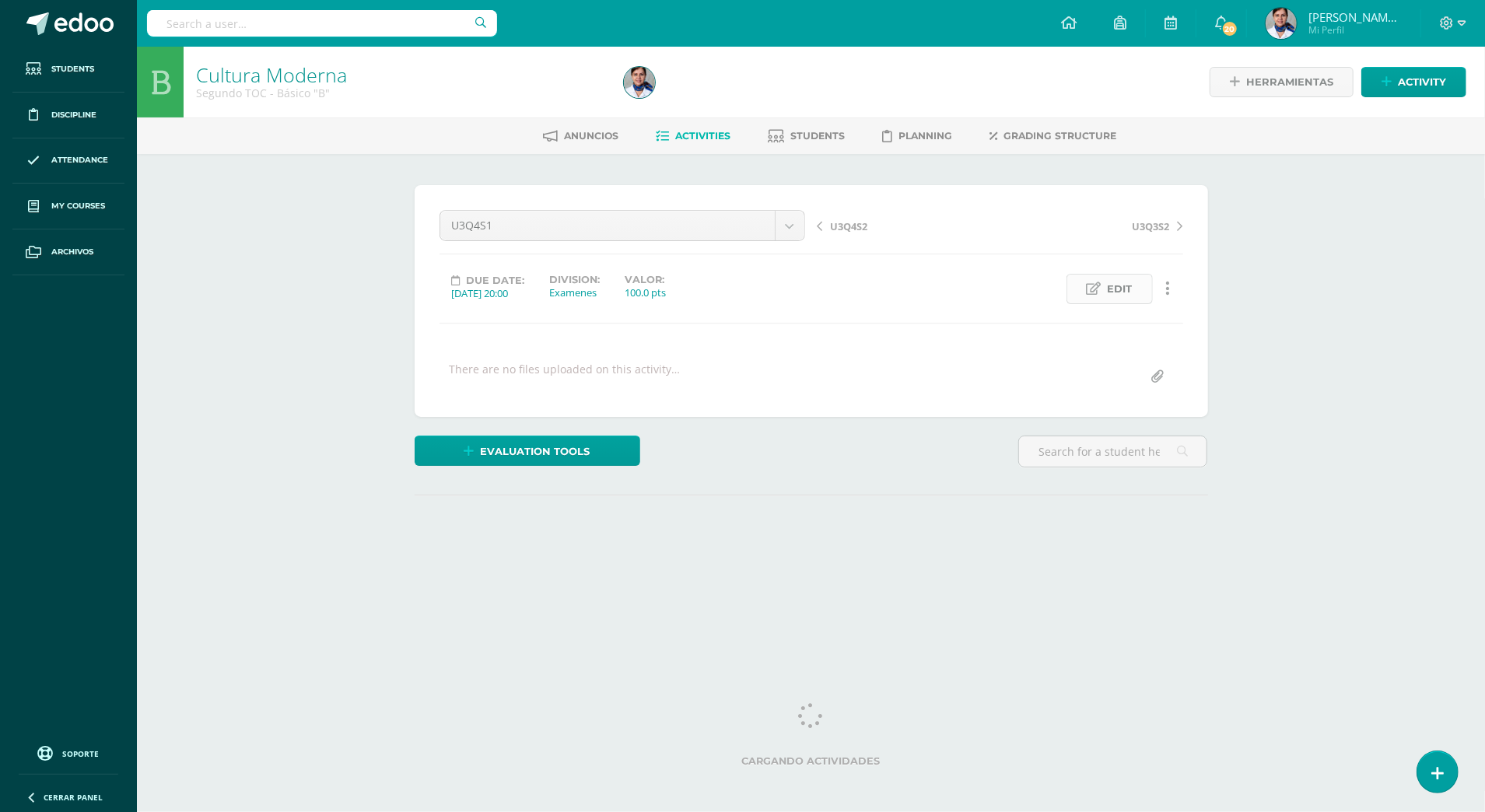
click at [1098, 284] on icon at bounding box center [1094, 288] width 15 height 13
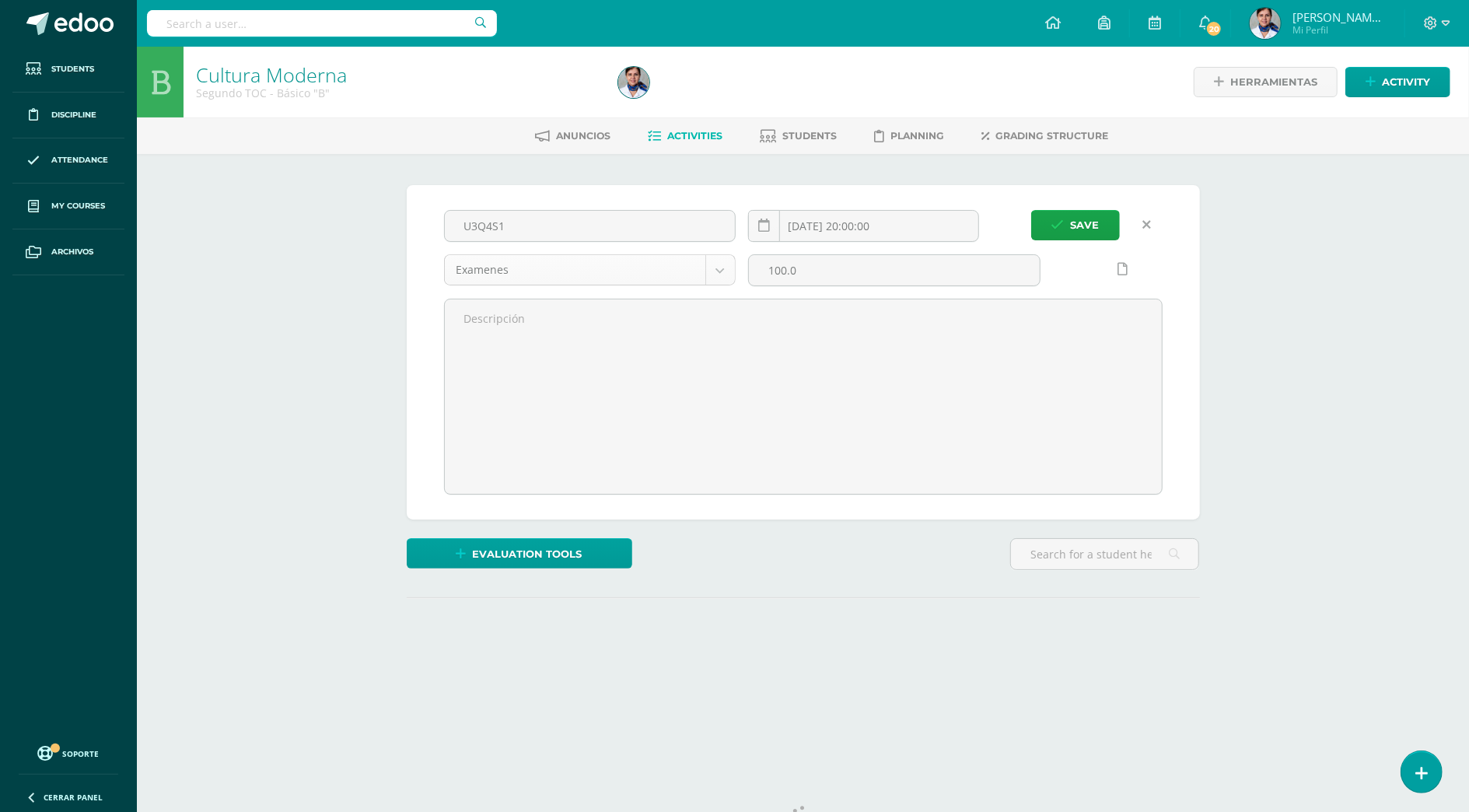
click at [719, 264] on body "Students Discipline Attendance My courses Archivos Soporte Help Reportar un pro…" at bounding box center [734, 359] width 1469 height 718
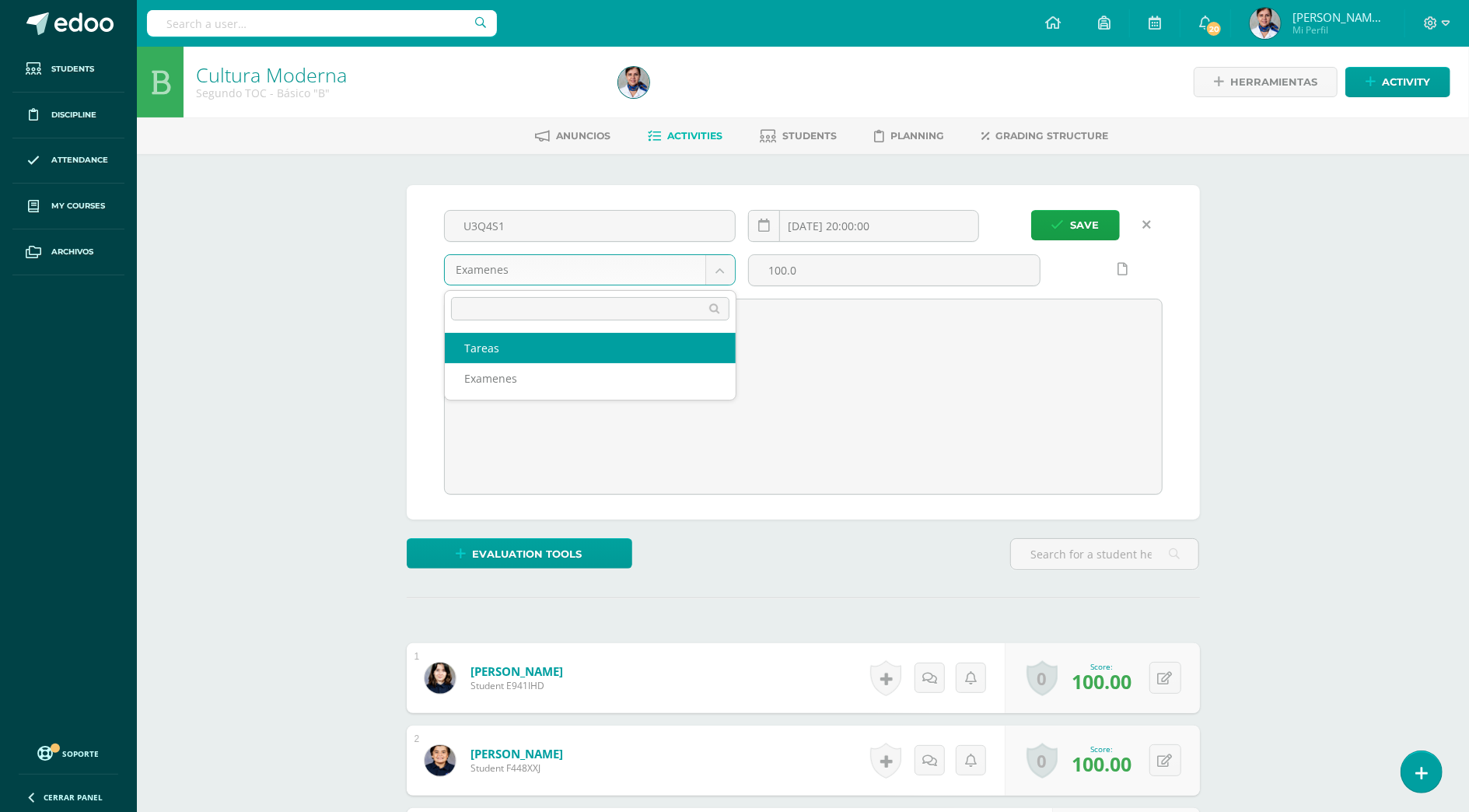
scroll to position [1, 0]
select select "143695"
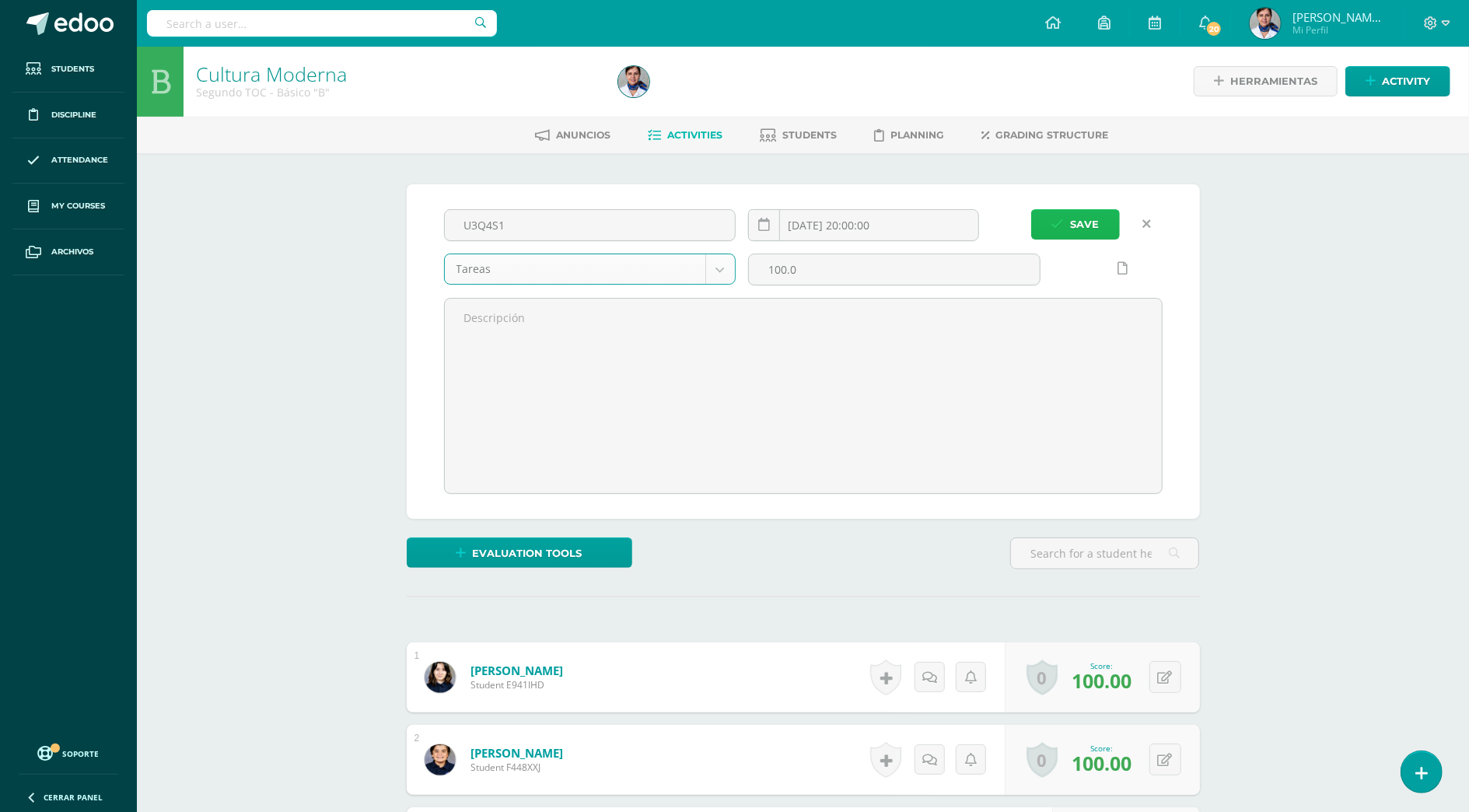
click at [1083, 222] on span "Save" at bounding box center [1085, 224] width 29 height 29
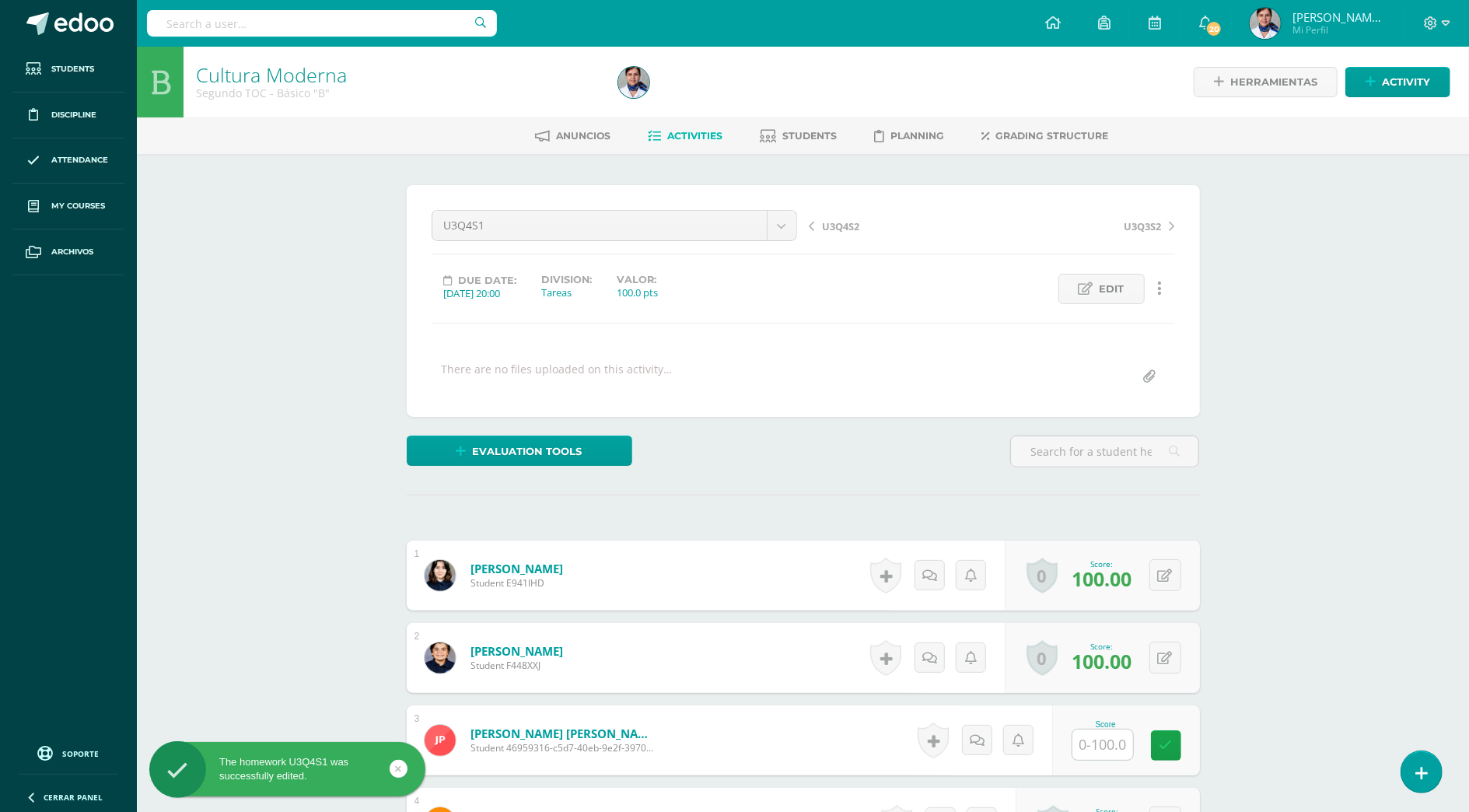
scroll to position [1, 0]
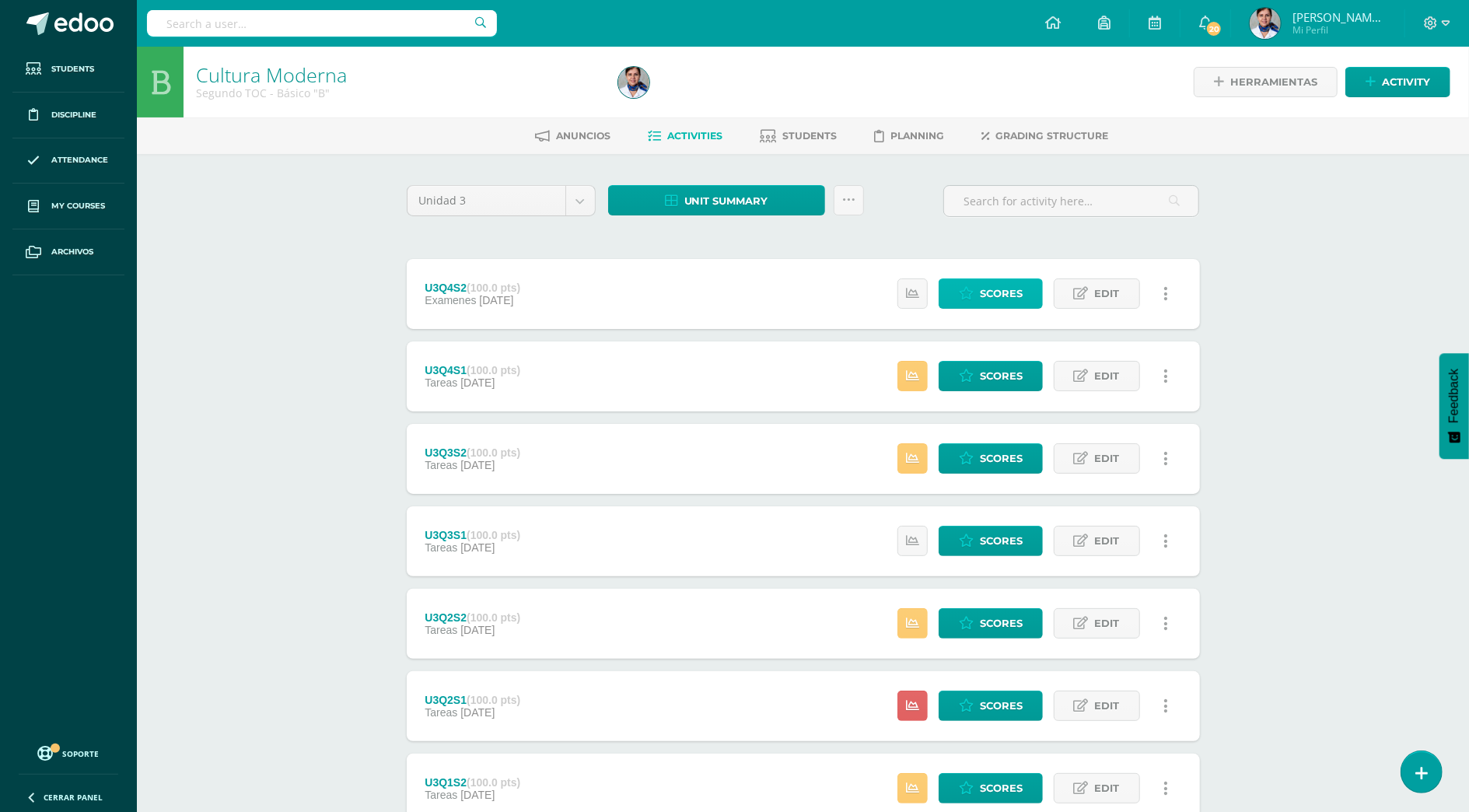
click at [1013, 291] on span "Scores" at bounding box center [1002, 293] width 43 height 29
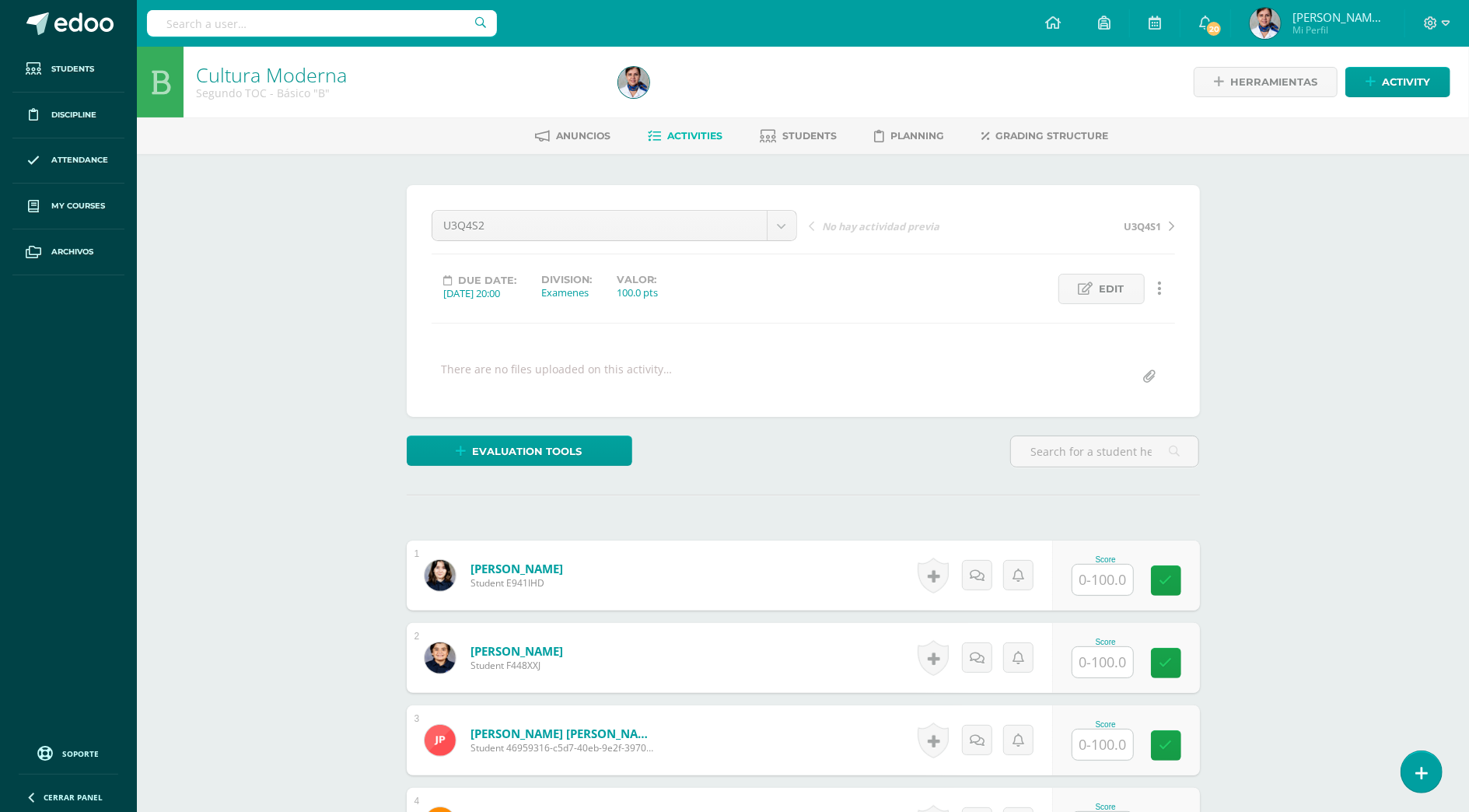
scroll to position [1, 0]
click at [1111, 287] on span "Edit" at bounding box center [1112, 288] width 25 height 29
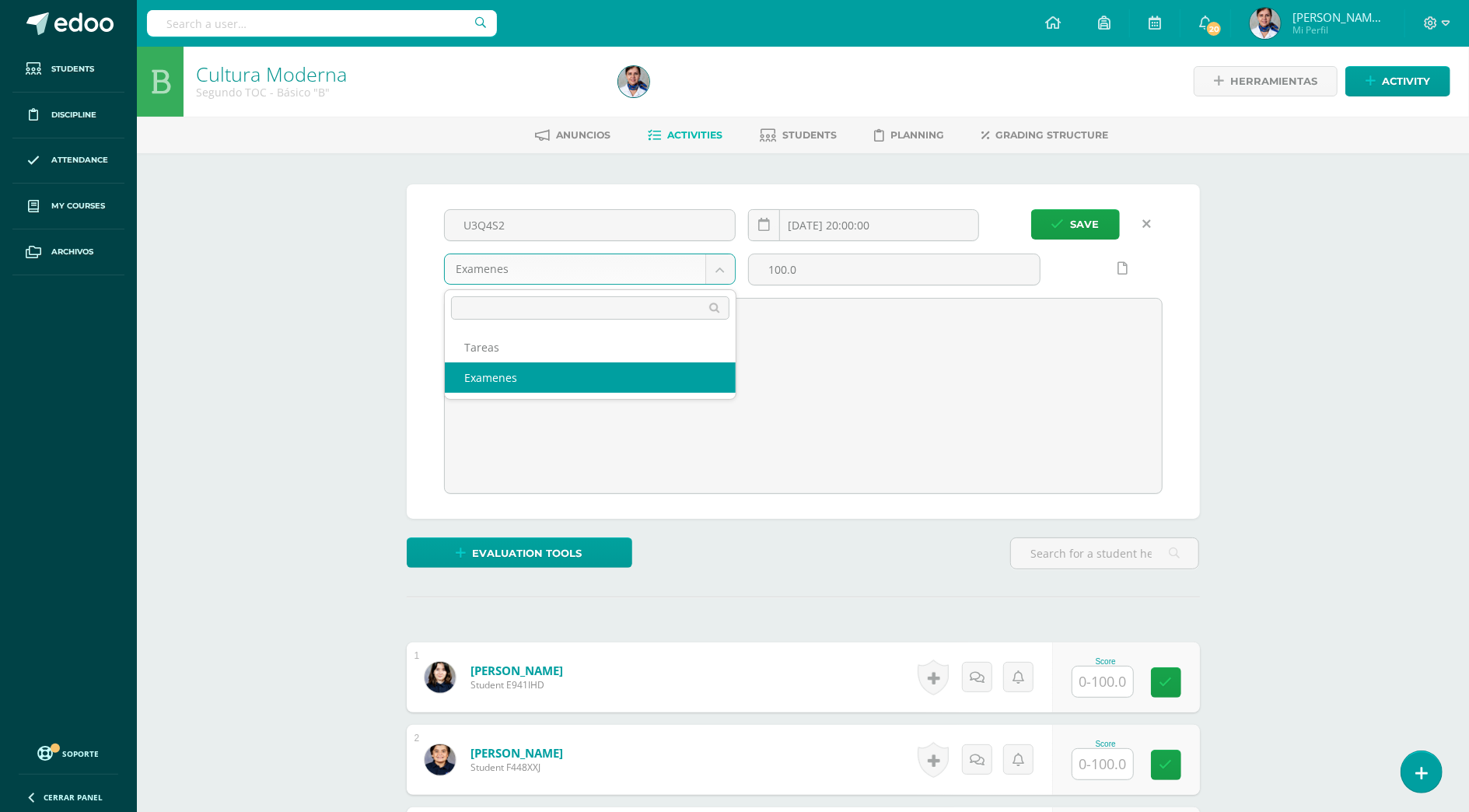
click at [720, 264] on body "Students Discipline Attendance My courses Archivos Soporte Help Reportar un pro…" at bounding box center [734, 609] width 1469 height 1221
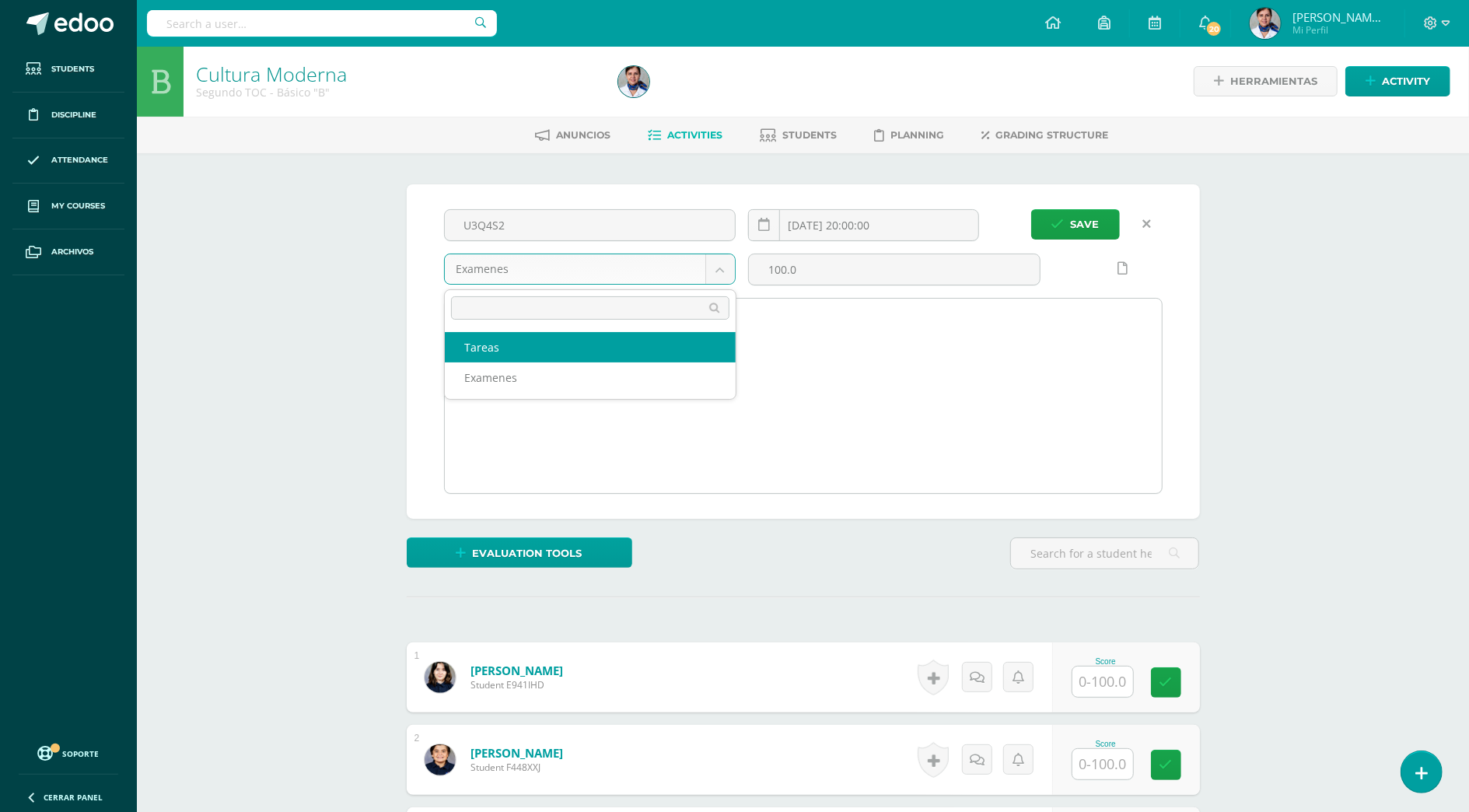
drag, startPoint x: 484, startPoint y: 342, endPoint x: 529, endPoint y: 342, distance: 45.0
select select "143695"
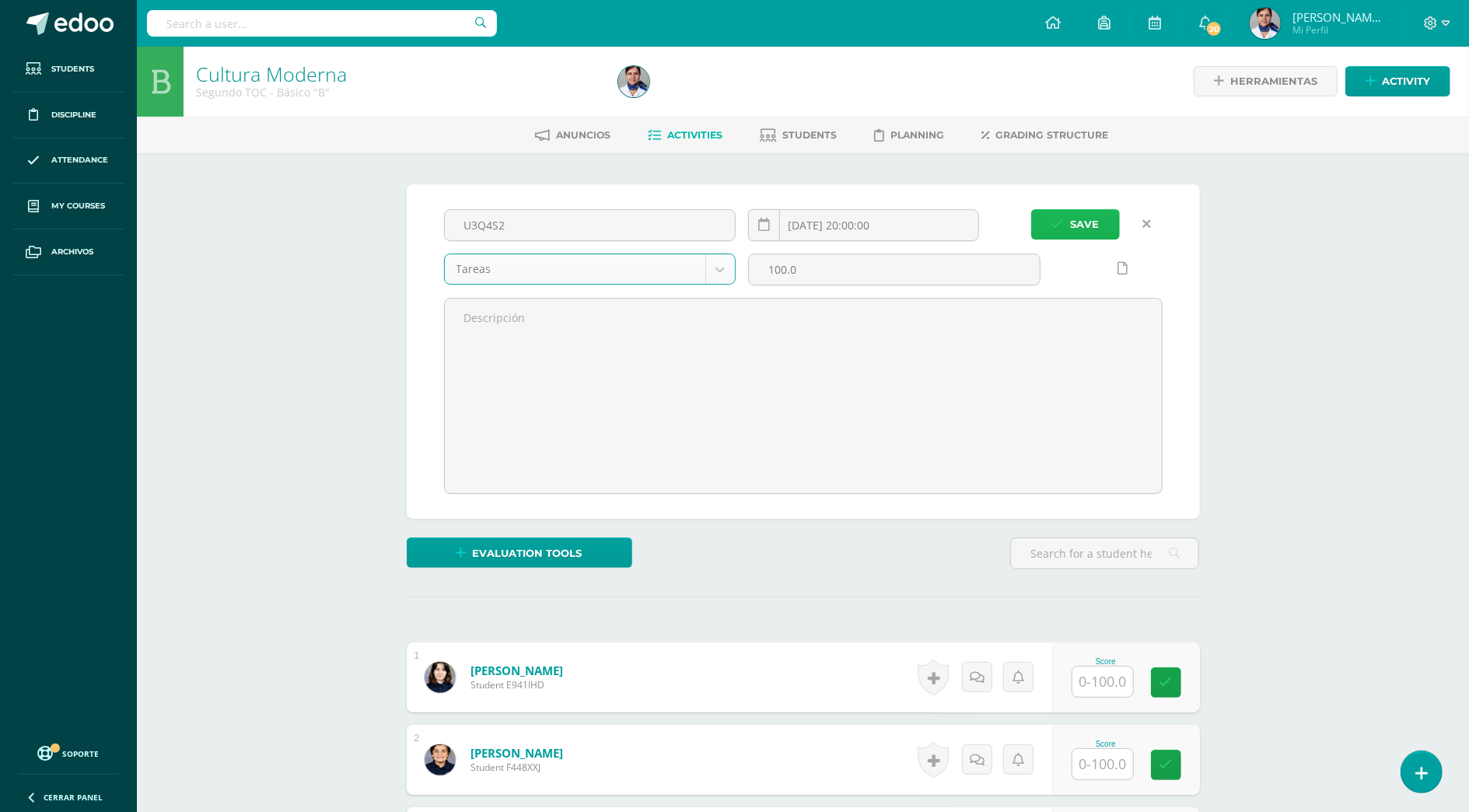
click at [1061, 225] on icon "submit" at bounding box center [1058, 223] width 13 height 13
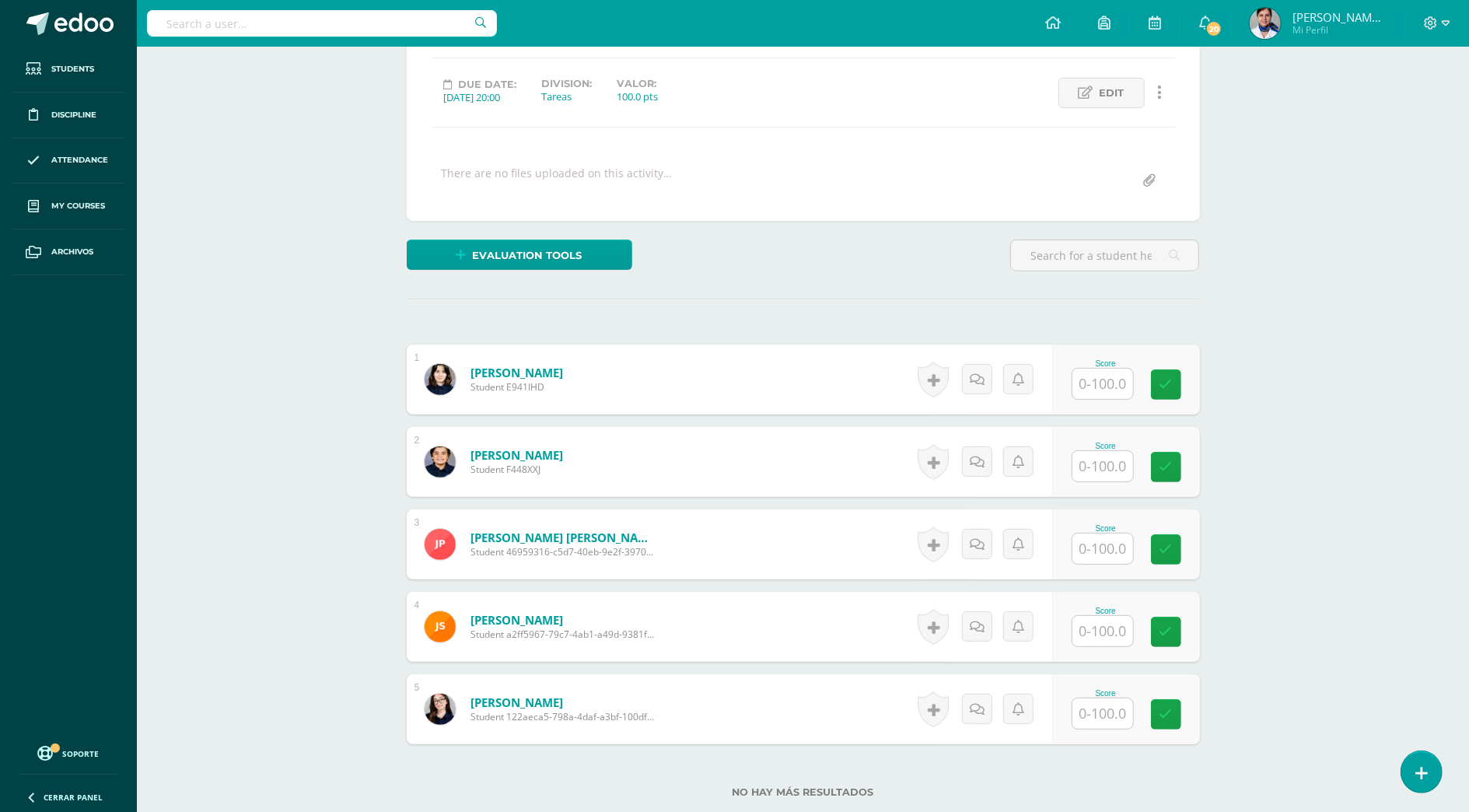
scroll to position [208, 0]
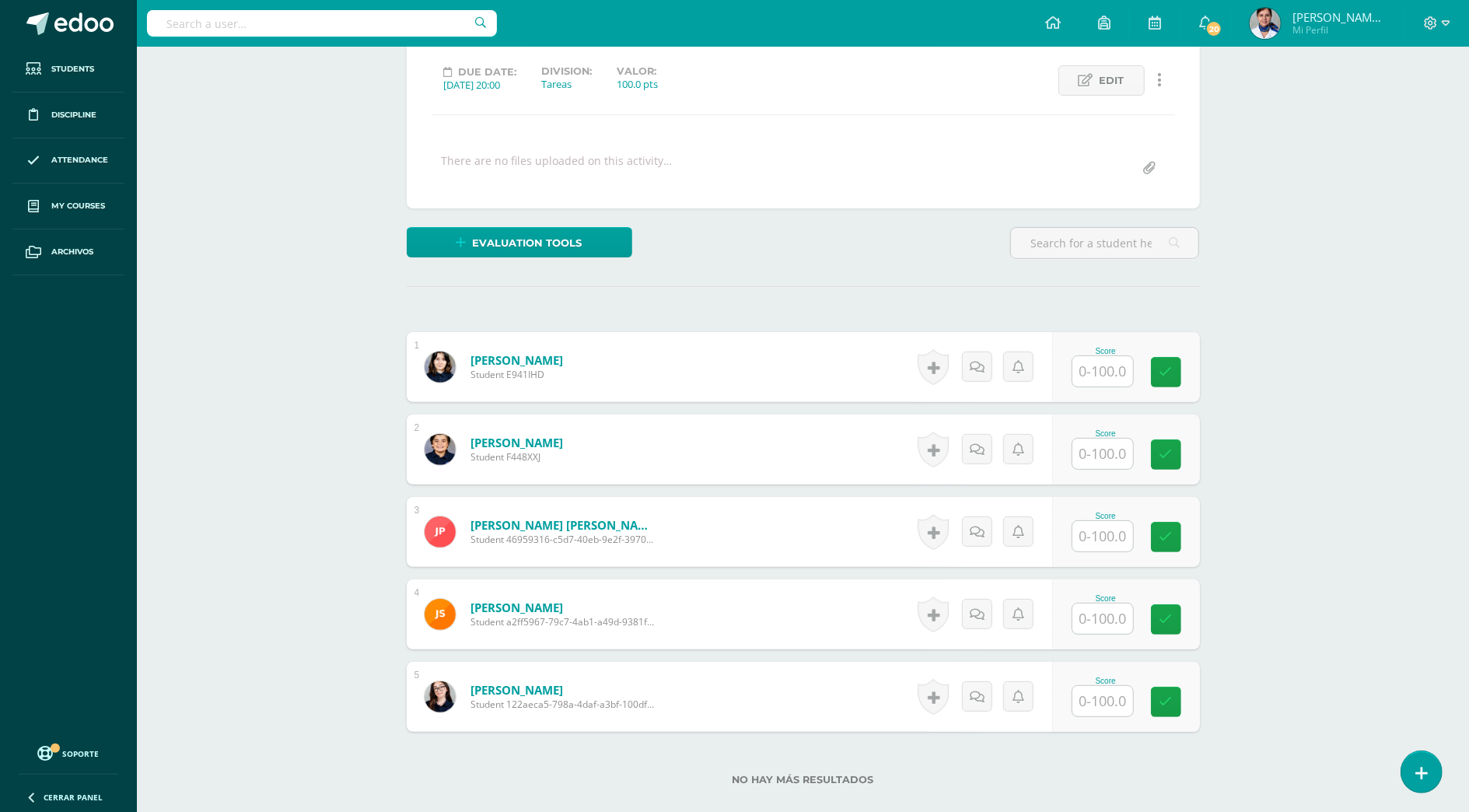
click at [1106, 700] on input "text" at bounding box center [1102, 701] width 61 height 31
type input "100"
click at [1108, 617] on input "text" at bounding box center [1111, 619] width 62 height 31
type input "90"
click at [1097, 453] on input "text" at bounding box center [1111, 454] width 62 height 31
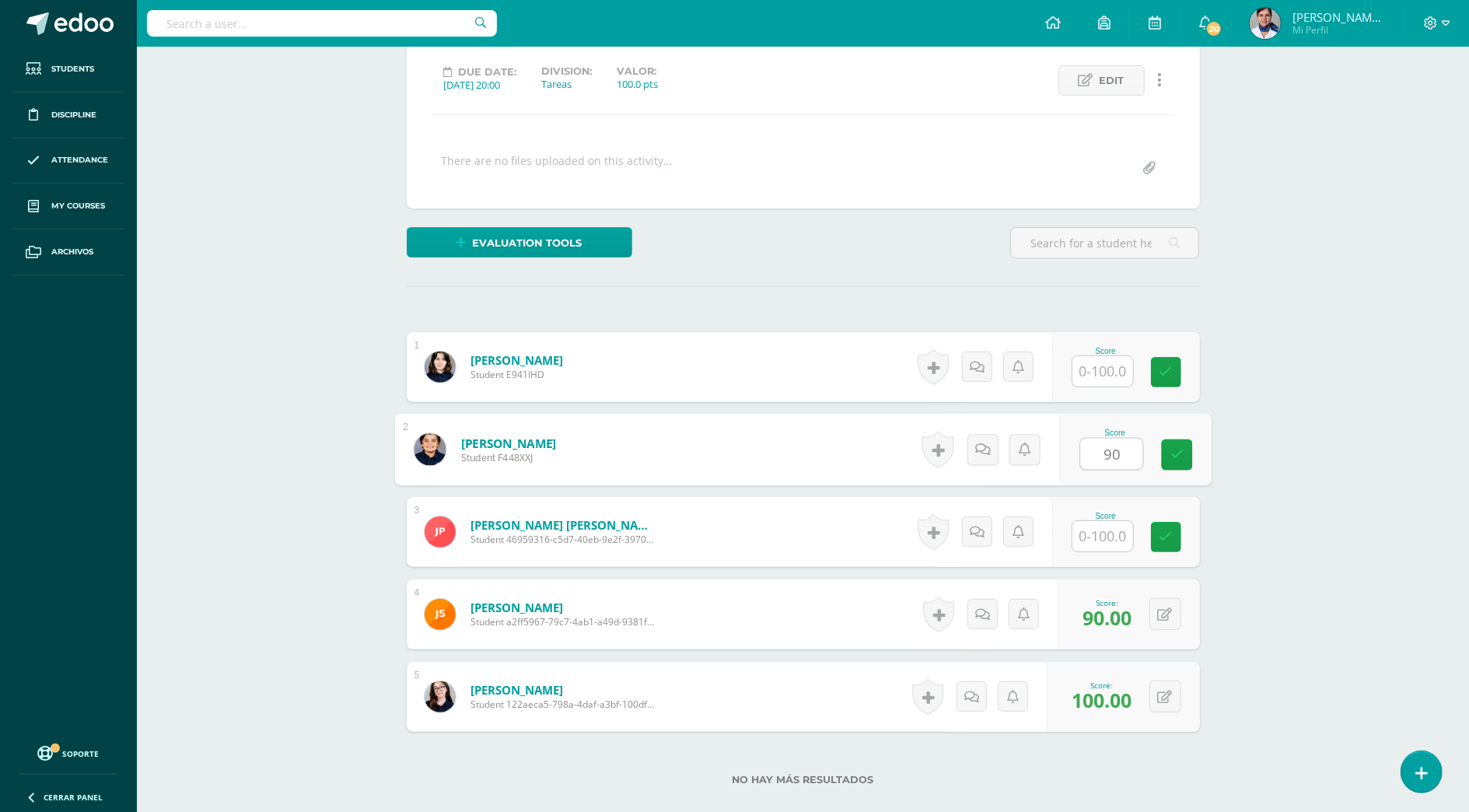
type input "90"
click at [1106, 371] on input "text" at bounding box center [1102, 372] width 61 height 31
type input "85"
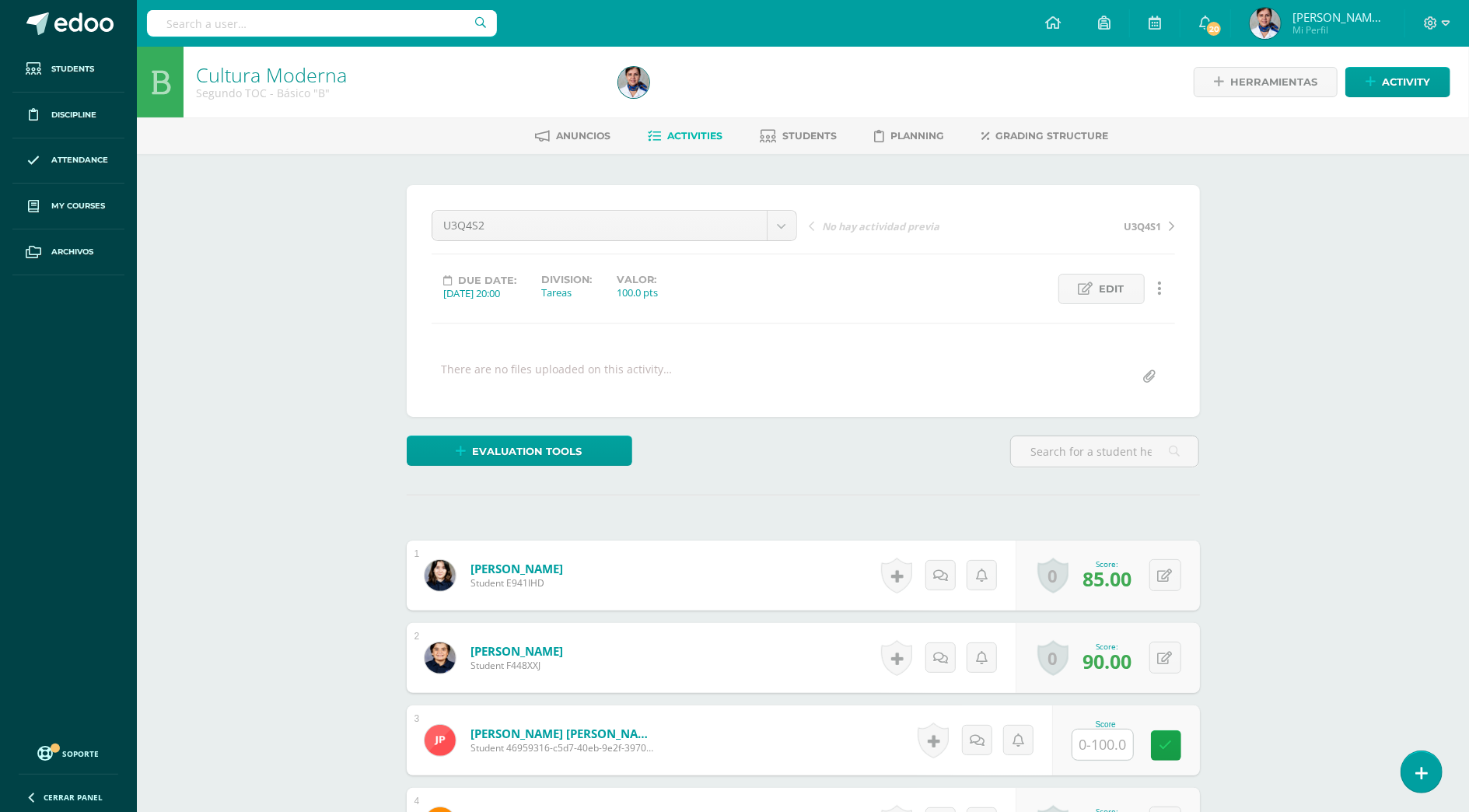
scroll to position [1, 0]
click at [815, 134] on span "Students" at bounding box center [810, 135] width 55 height 12
